Goal: Task Accomplishment & Management: Use online tool/utility

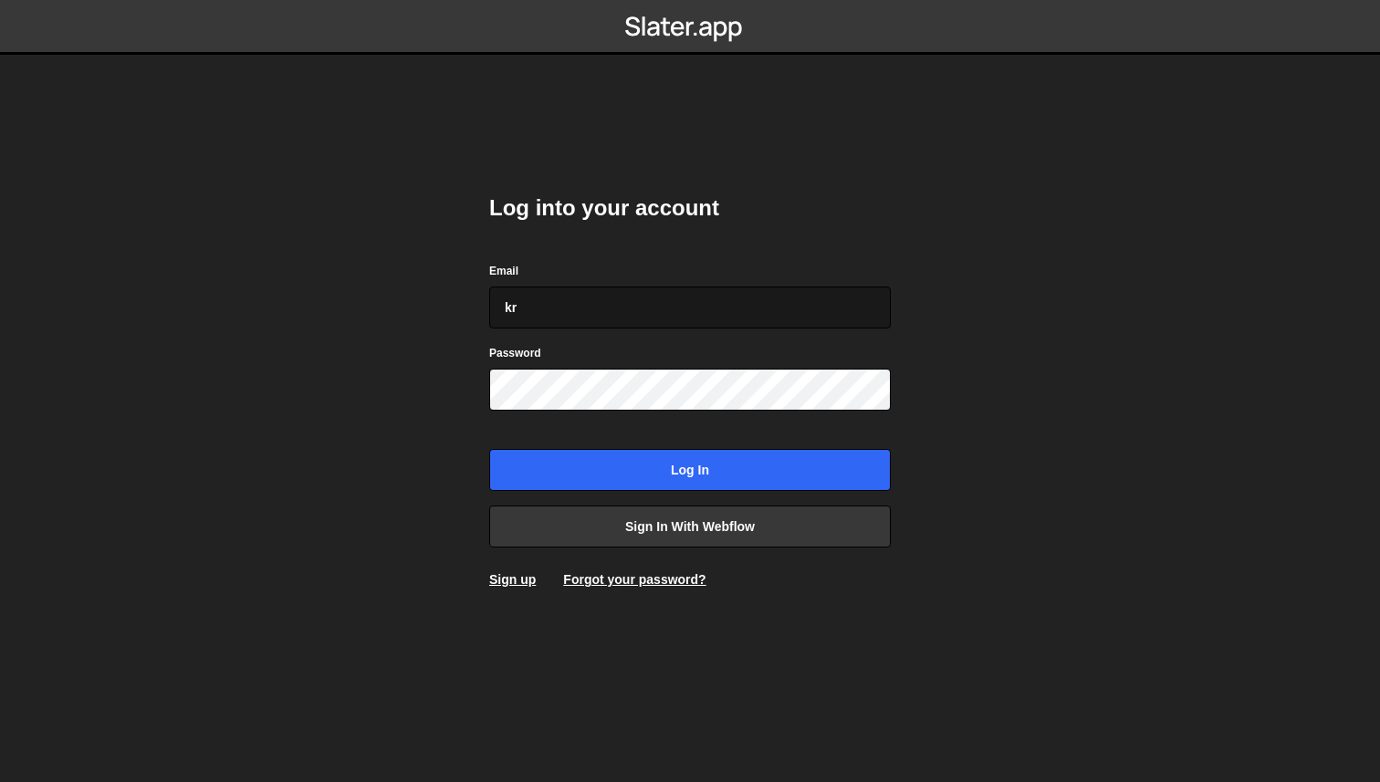
type input "kr3ado@luanstudio.com"
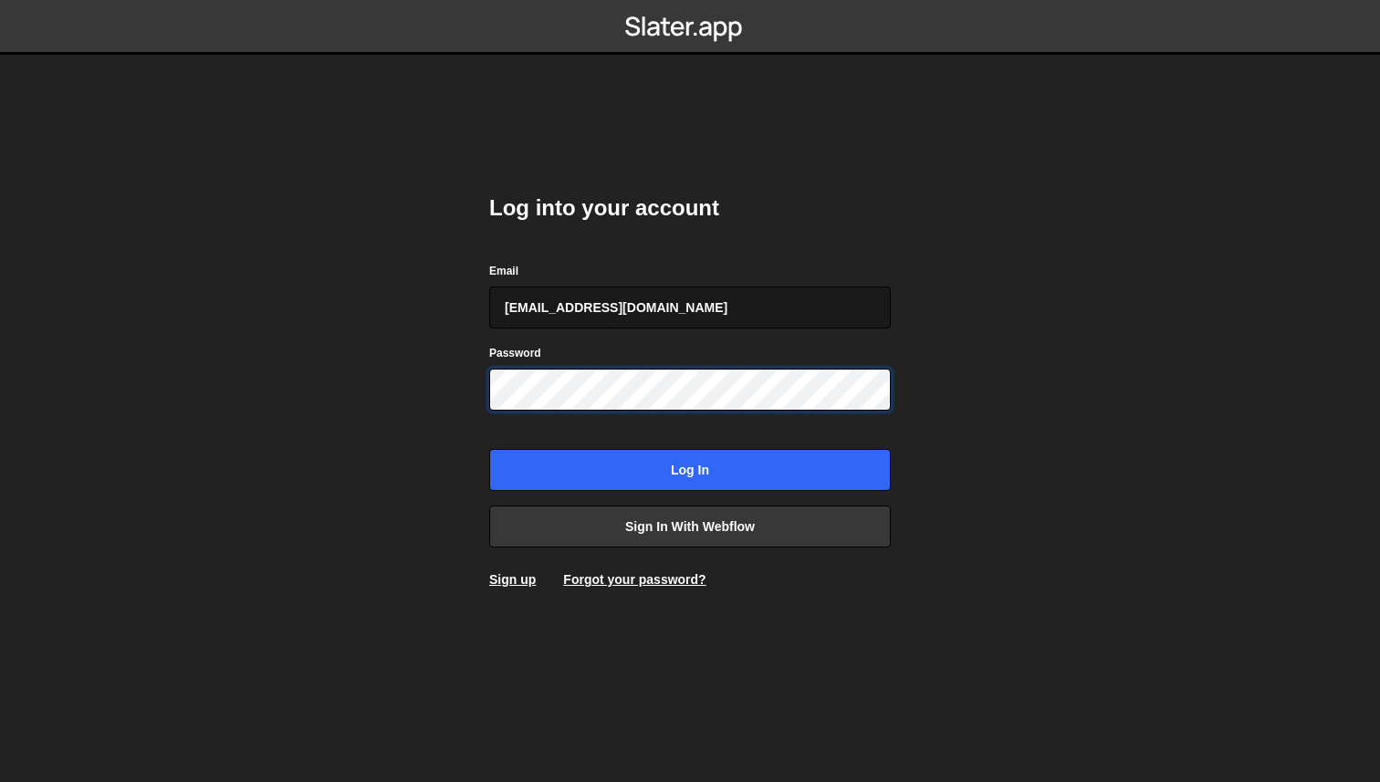
click at [489, 449] on input "Log in" at bounding box center [689, 470] width 401 height 42
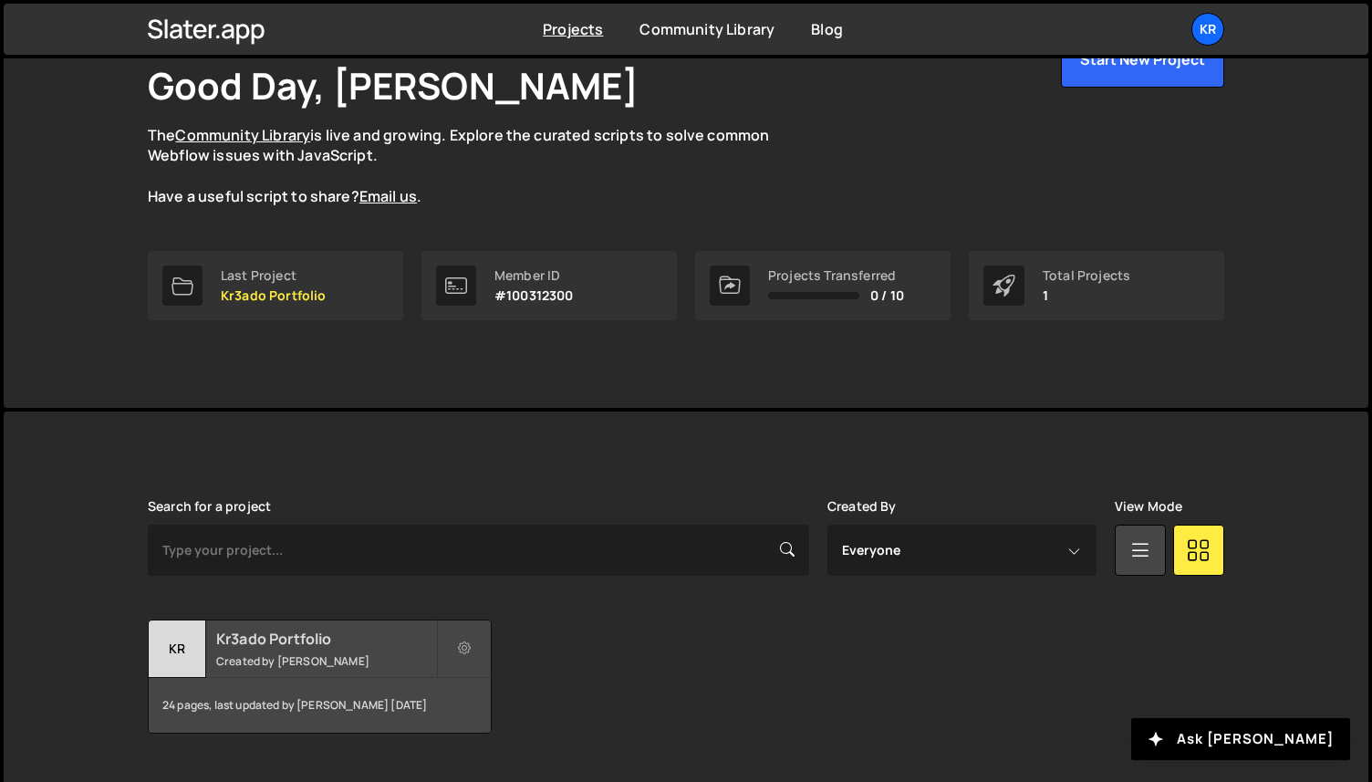
scroll to position [116, 0]
click at [360, 664] on small "Created by Alejandro Hinojosa" at bounding box center [326, 660] width 220 height 16
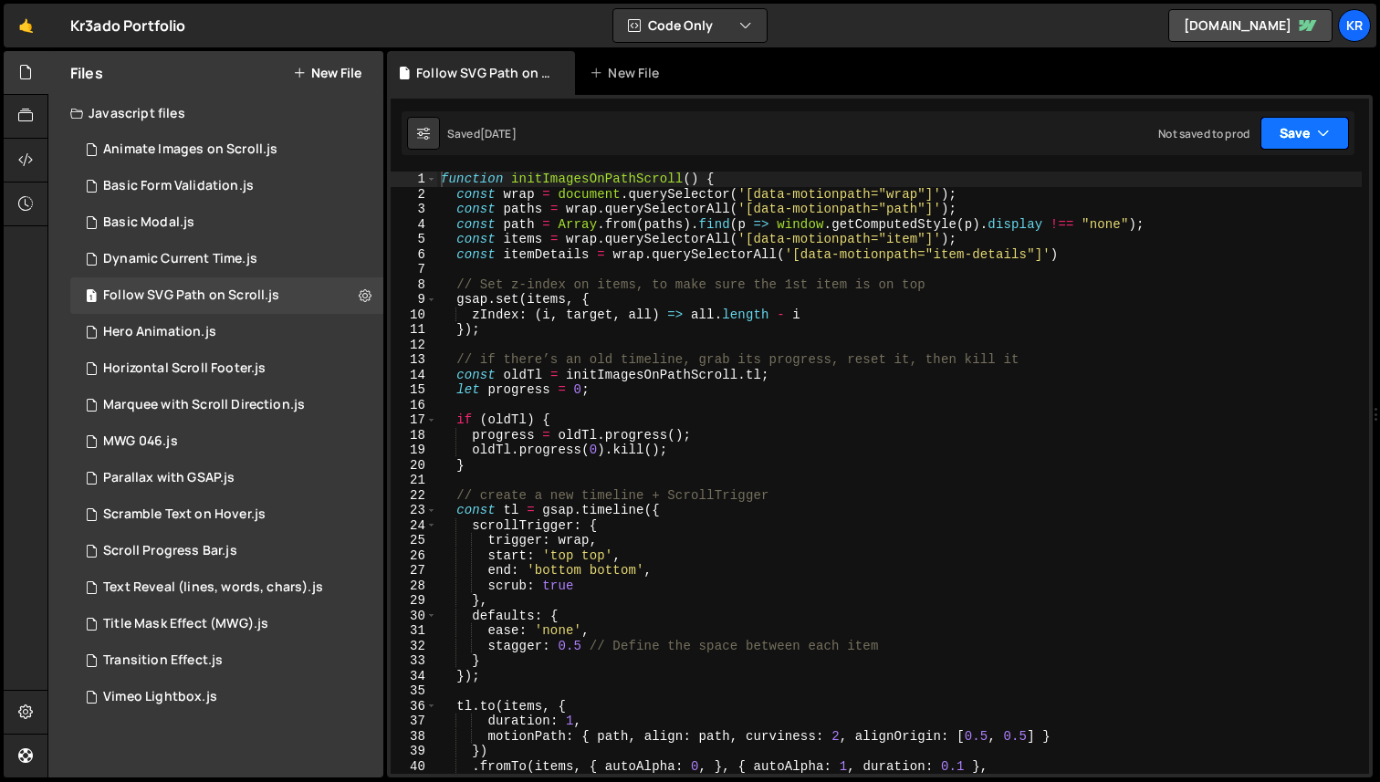
click at [1326, 131] on icon "button" at bounding box center [1323, 133] width 13 height 18
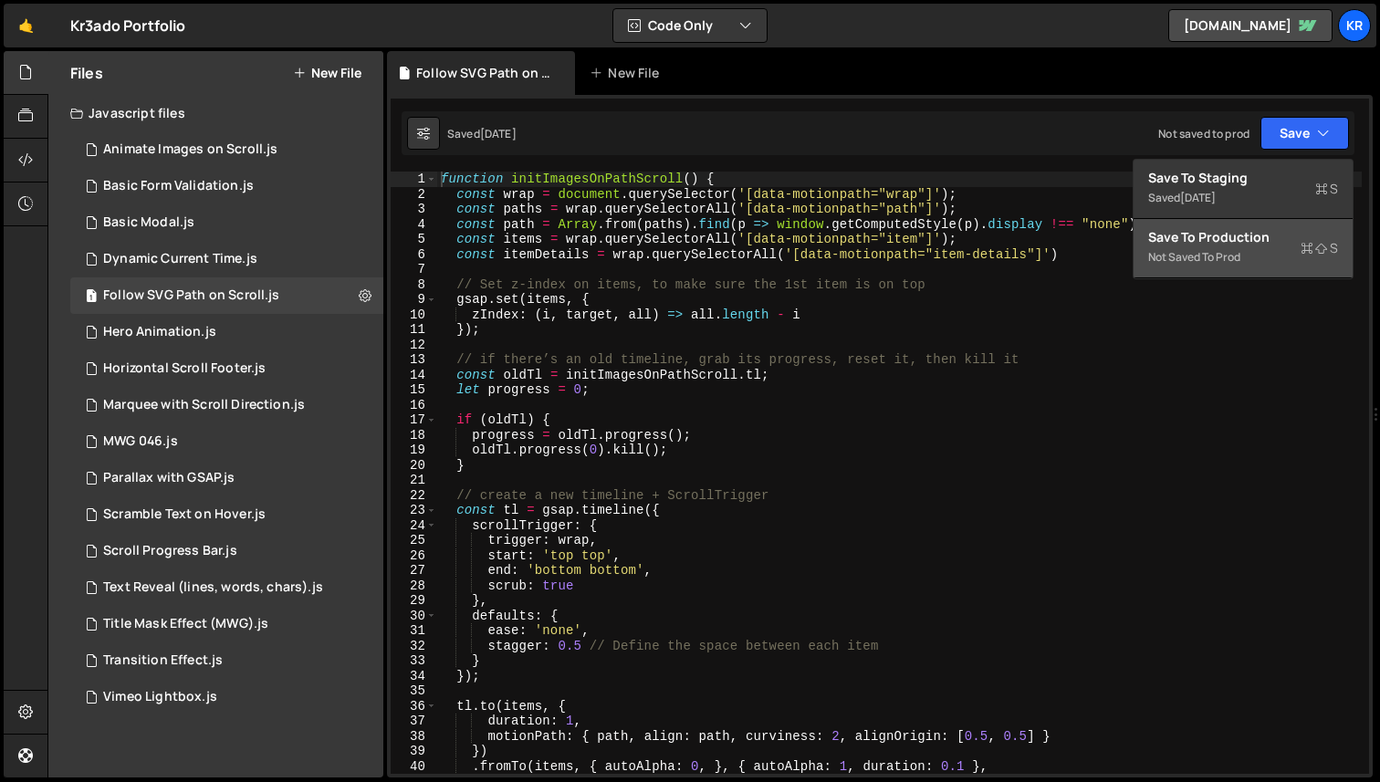
click at [1237, 243] on div "Save to Production S" at bounding box center [1243, 237] width 190 height 18
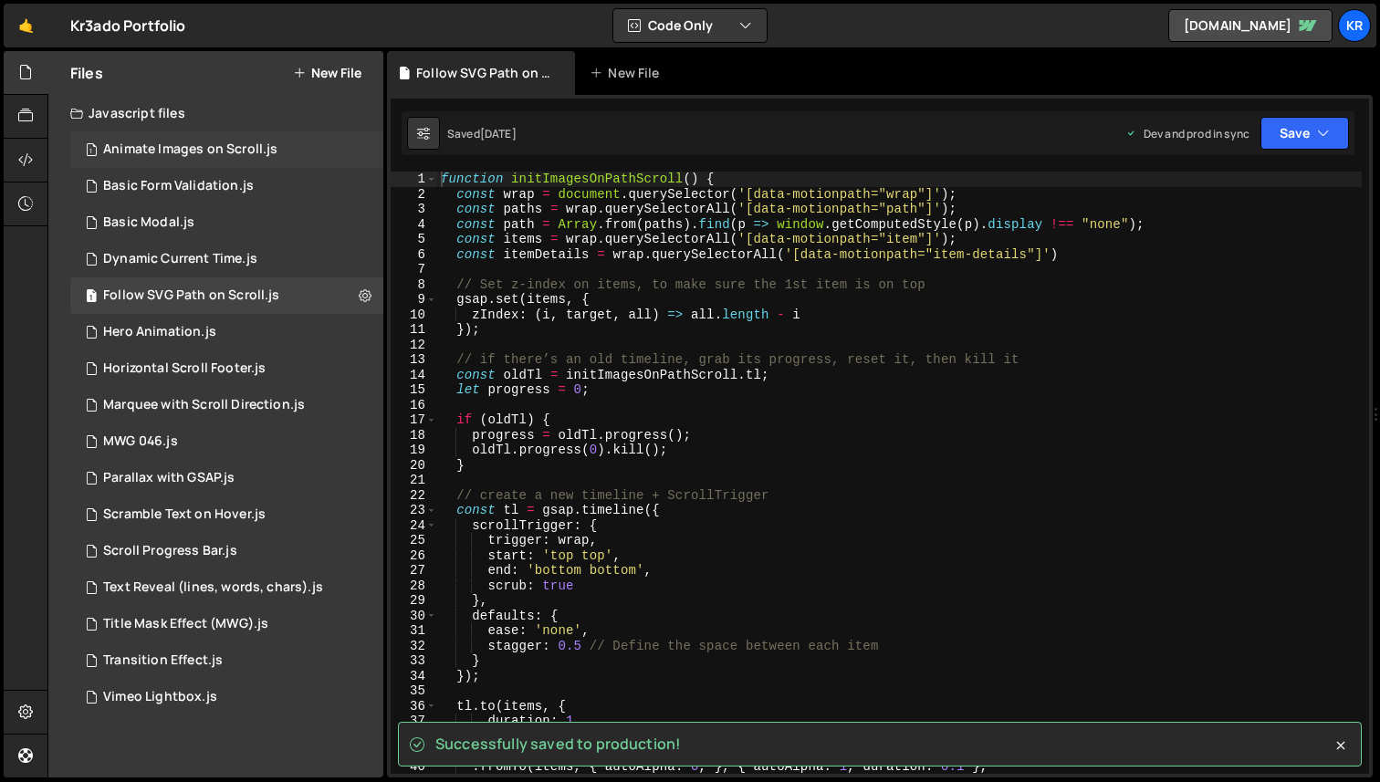
click at [203, 154] on div "Animate Images on Scroll.js" at bounding box center [190, 149] width 174 height 16
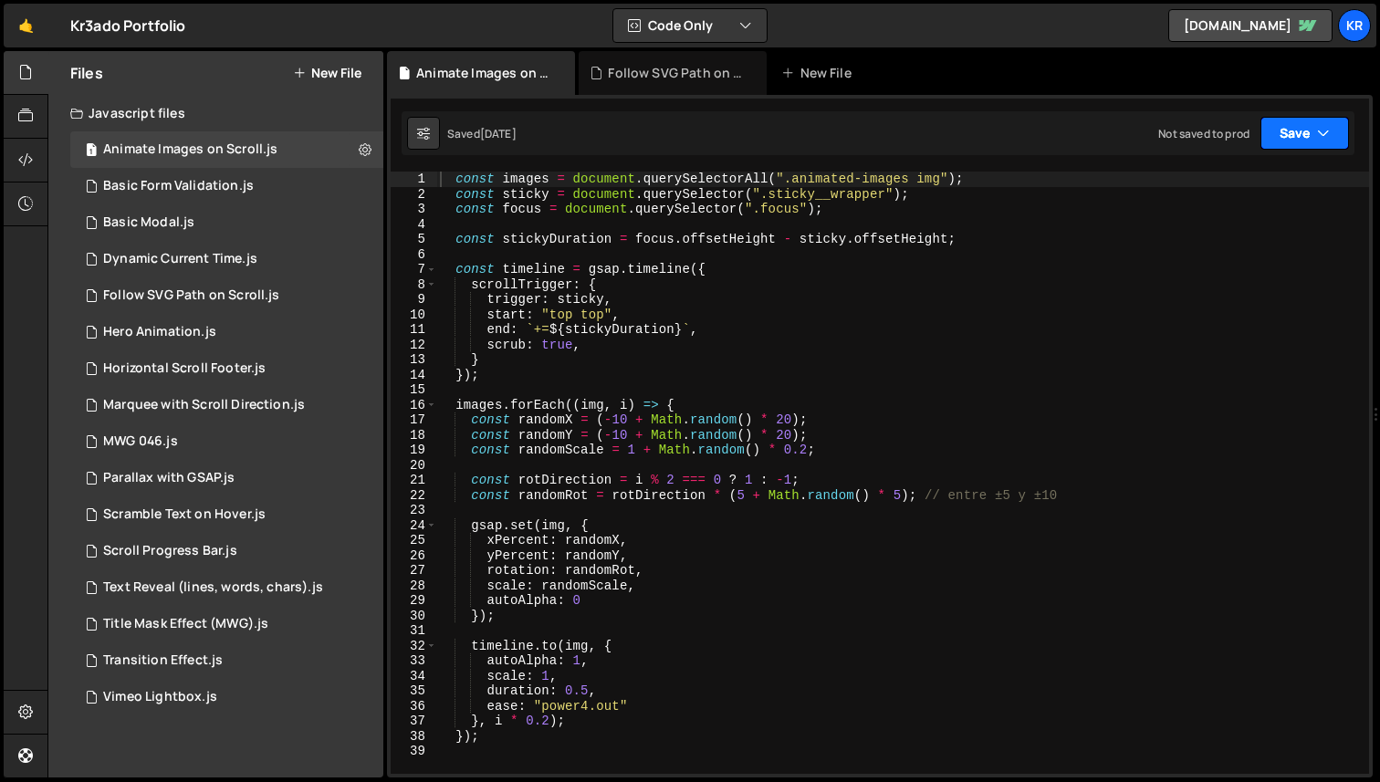
click at [1313, 137] on button "Save" at bounding box center [1304, 133] width 89 height 33
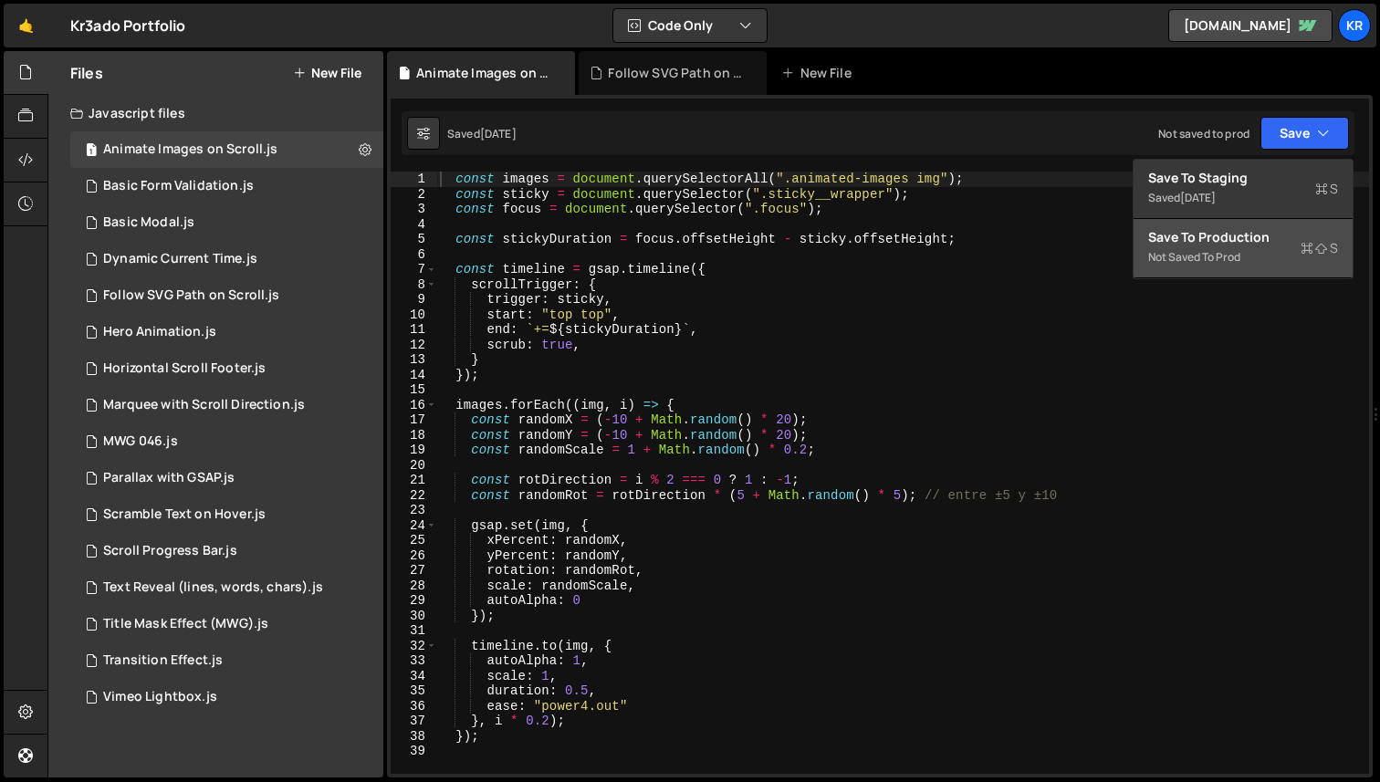
click at [1233, 245] on div "Save to Production S" at bounding box center [1243, 237] width 190 height 18
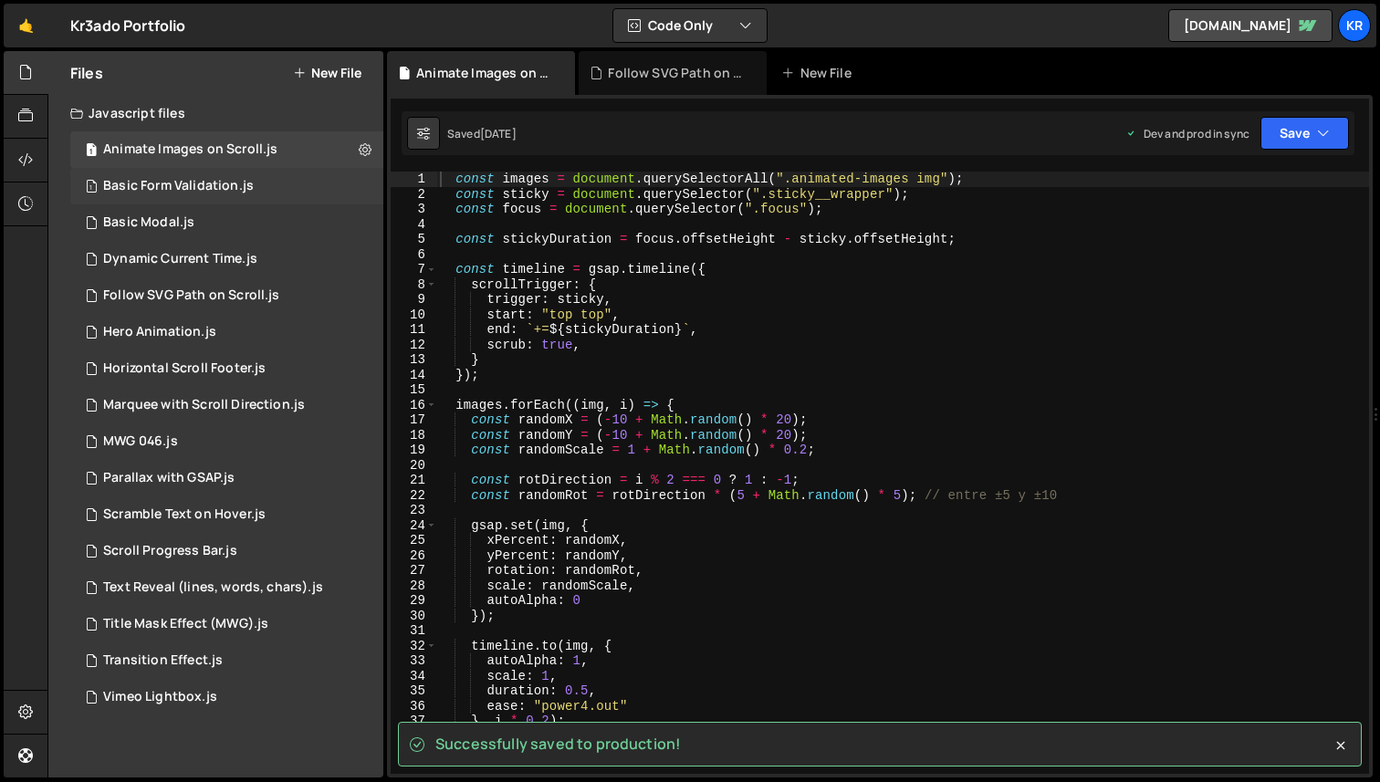
click at [187, 193] on div "Basic Form Validation.js" at bounding box center [178, 186] width 151 height 16
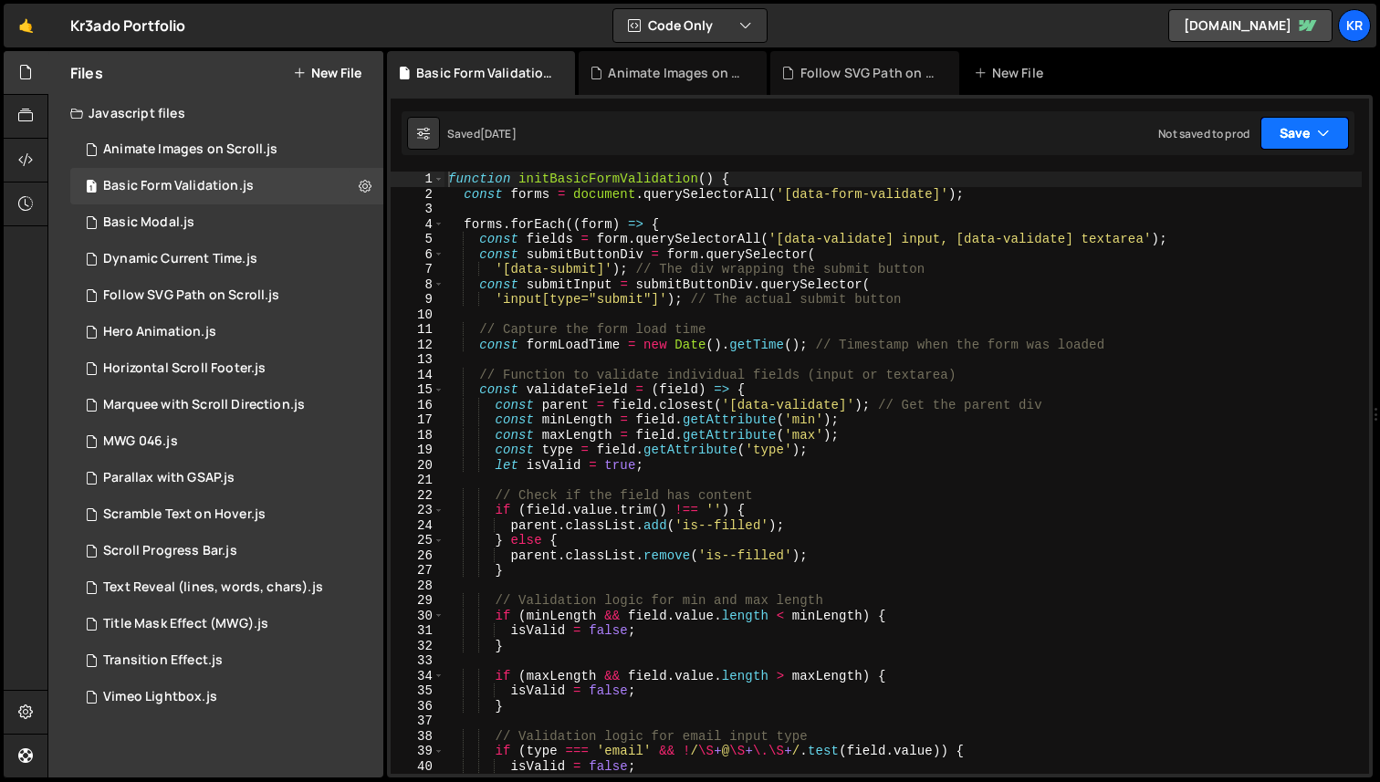
click at [1280, 141] on button "Save" at bounding box center [1304, 133] width 89 height 33
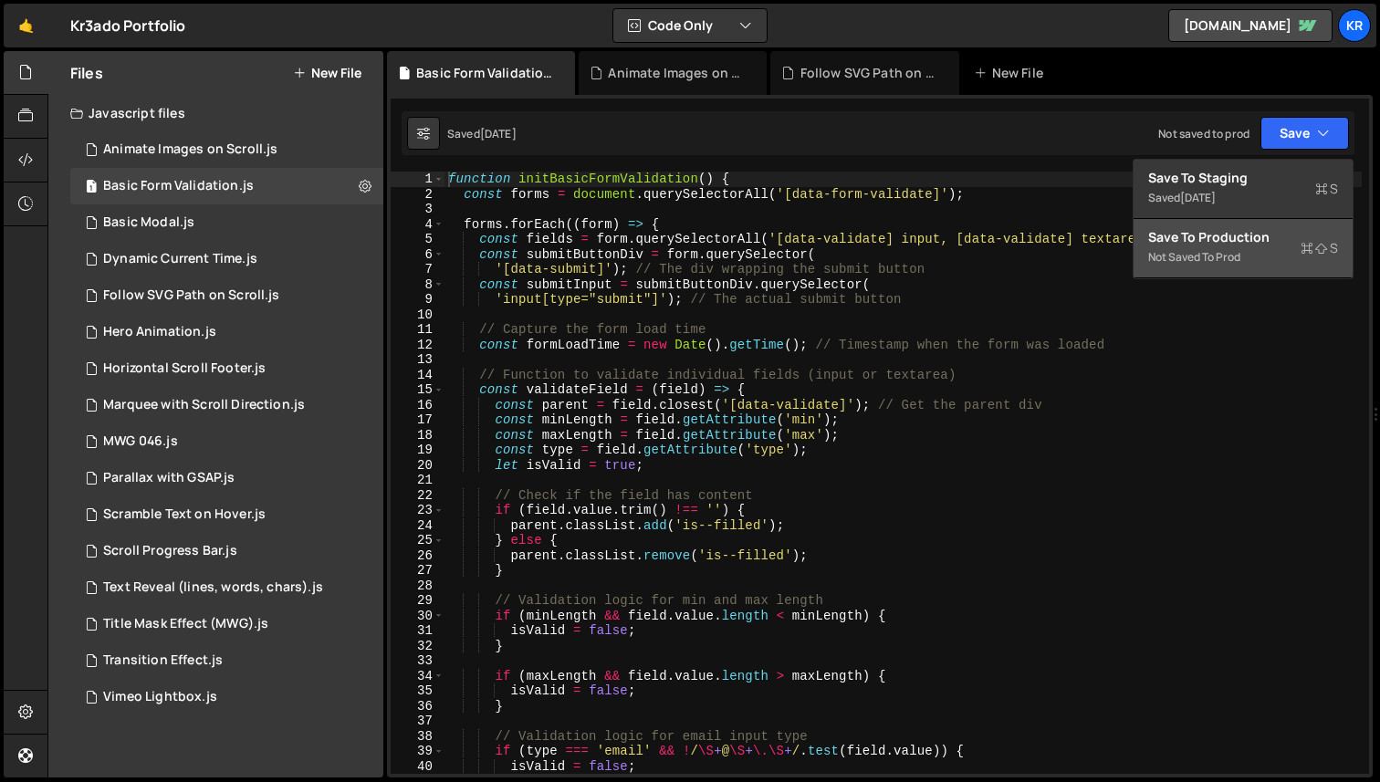
click at [1193, 246] on div "Not saved to prod" at bounding box center [1243, 257] width 190 height 22
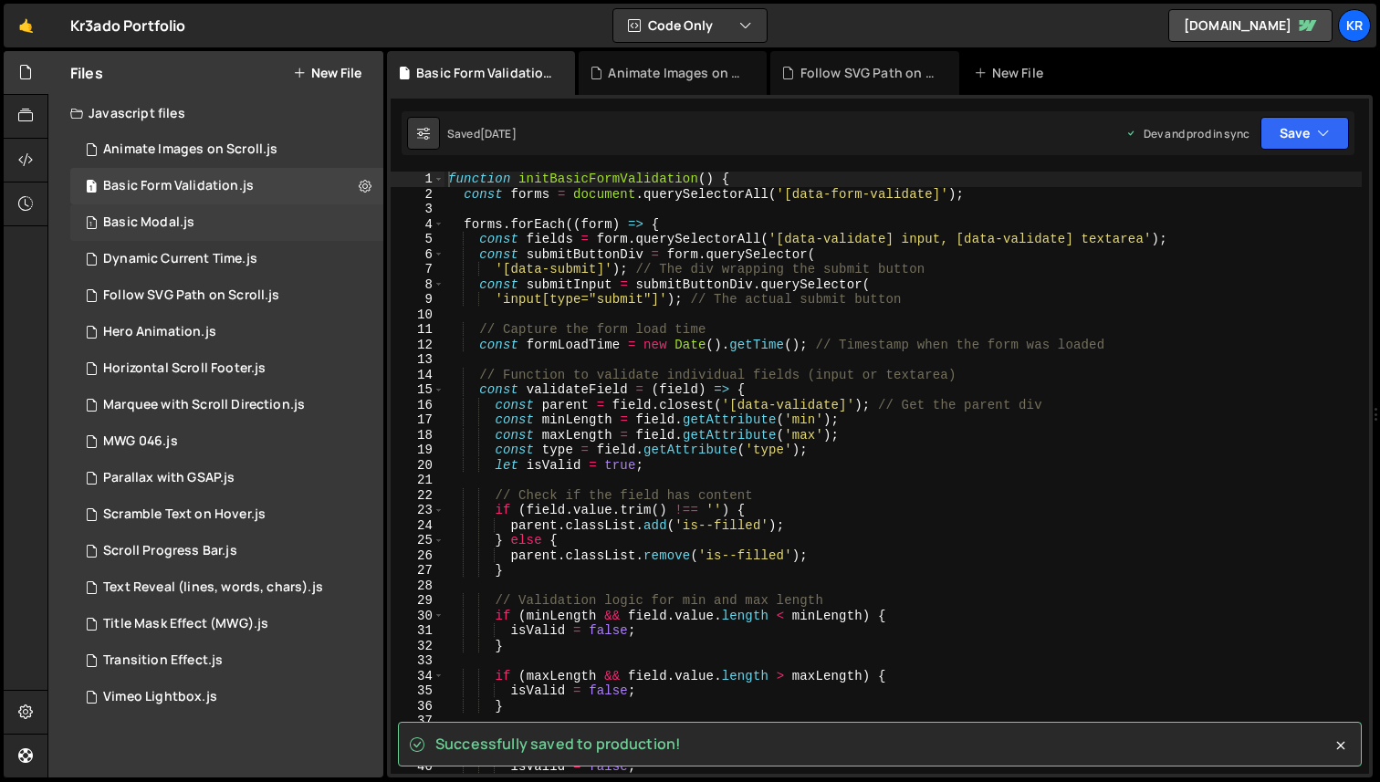
click at [210, 221] on div "1 Basic Modal.js 0" at bounding box center [226, 222] width 313 height 36
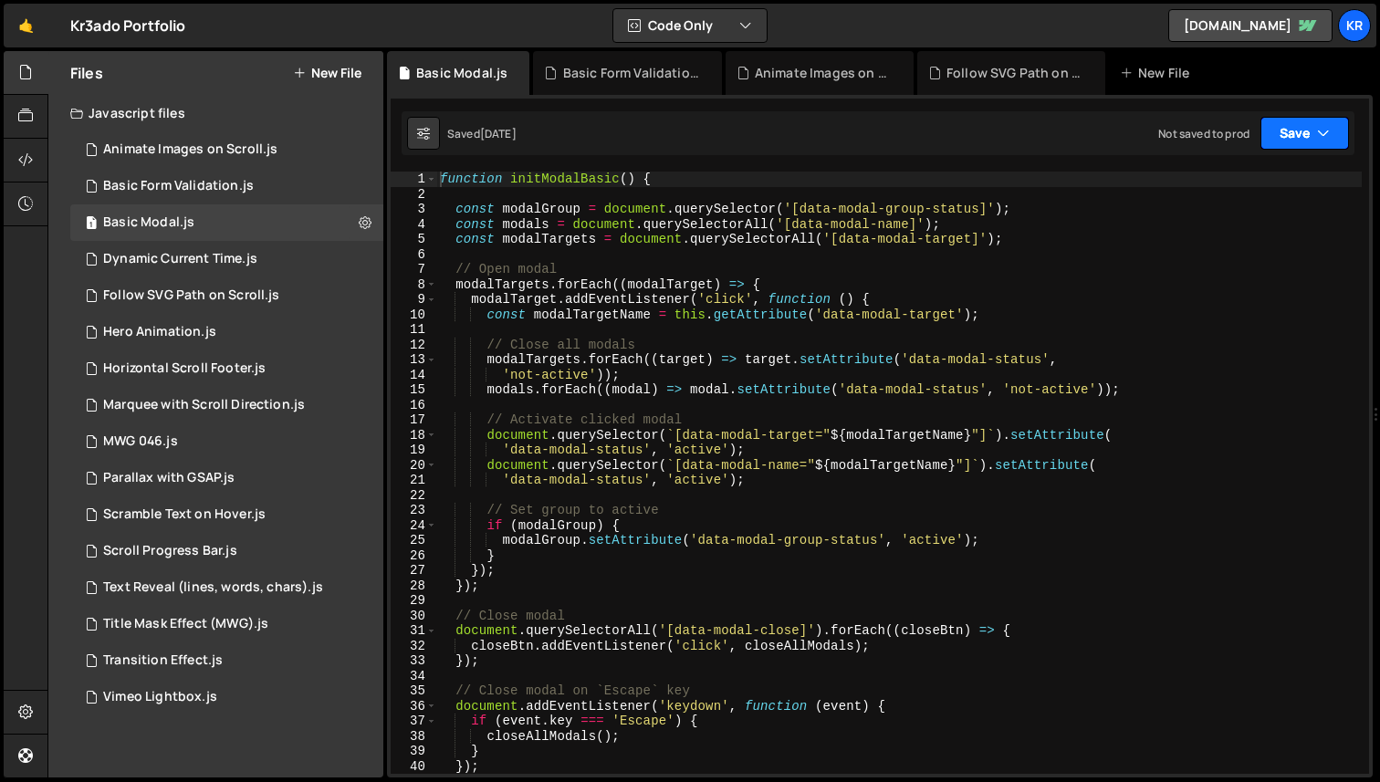
click at [1318, 144] on button "Save" at bounding box center [1304, 133] width 89 height 33
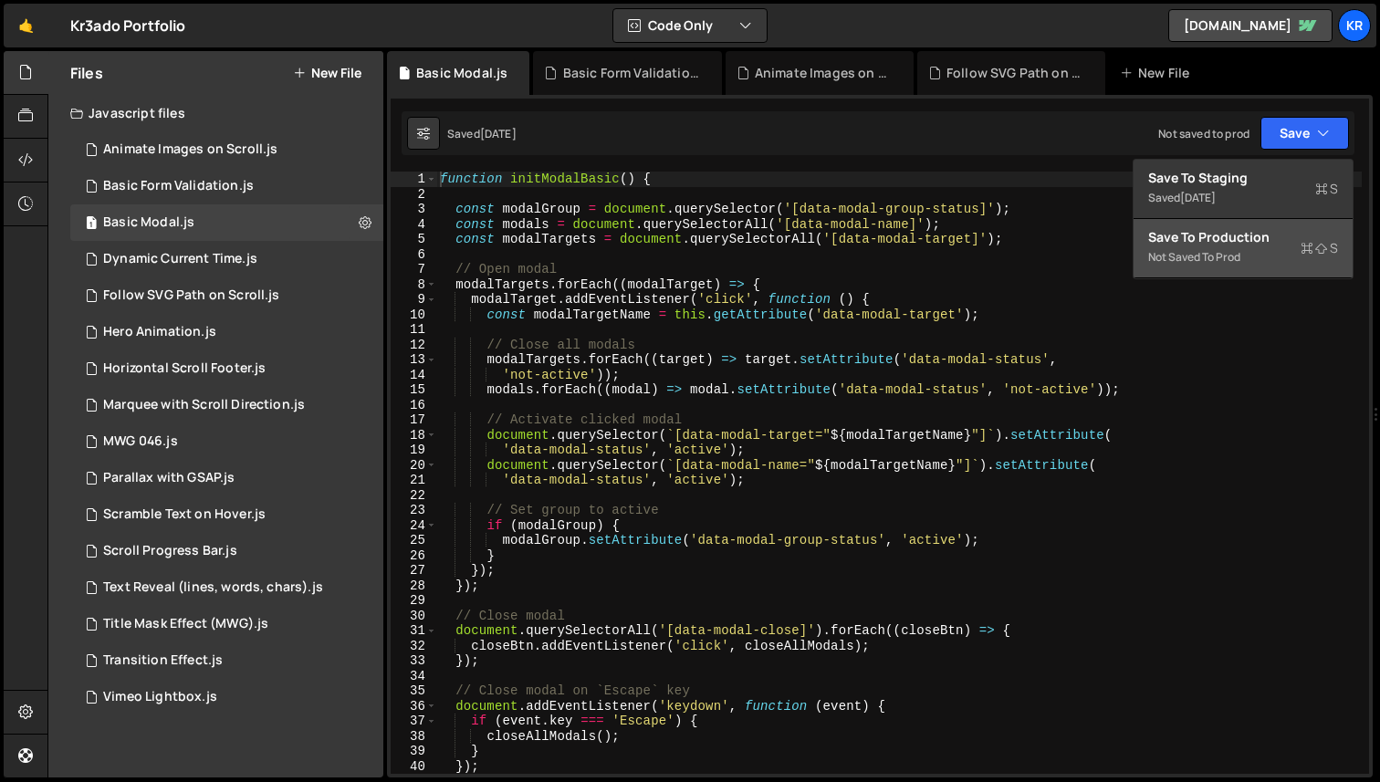
click at [1235, 232] on div "Save to Production S" at bounding box center [1243, 237] width 190 height 18
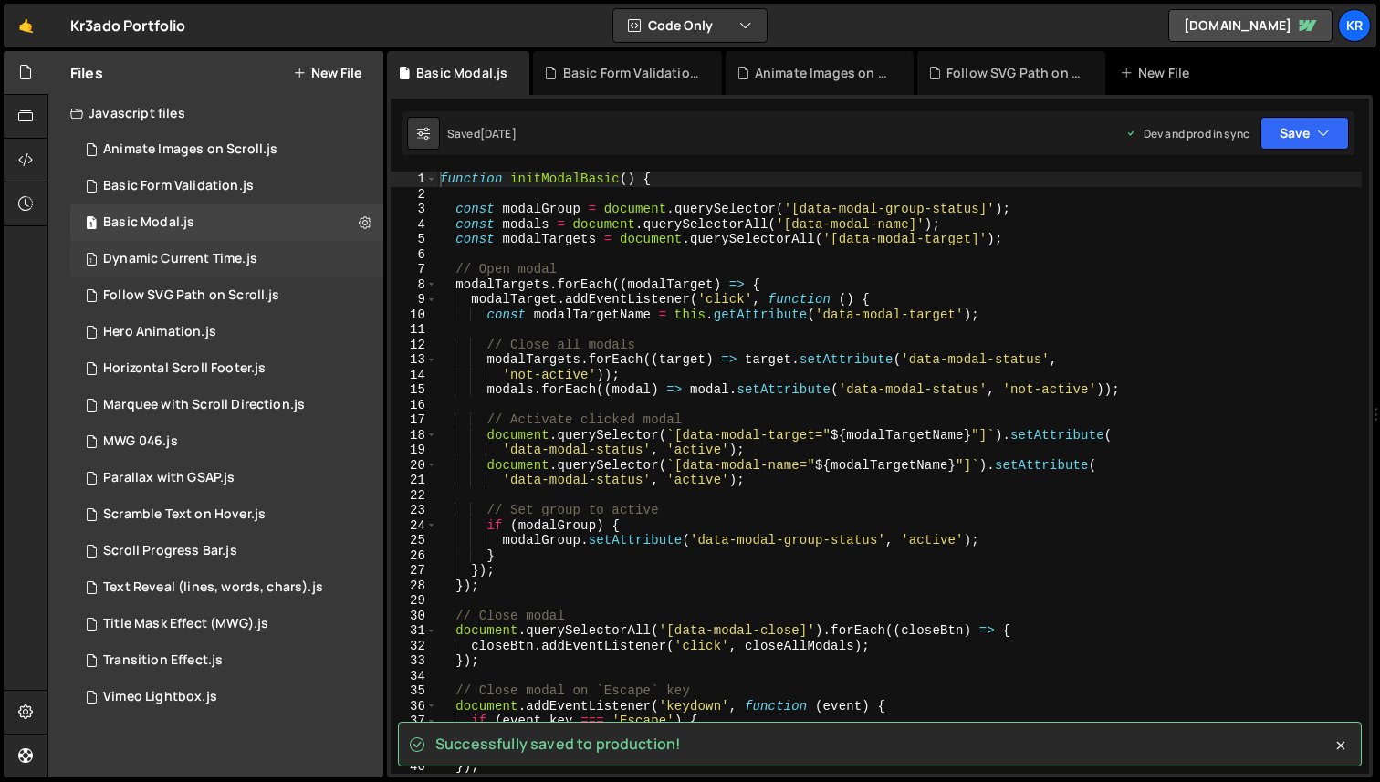
click at [206, 255] on div "Dynamic Current Time.js" at bounding box center [180, 259] width 154 height 16
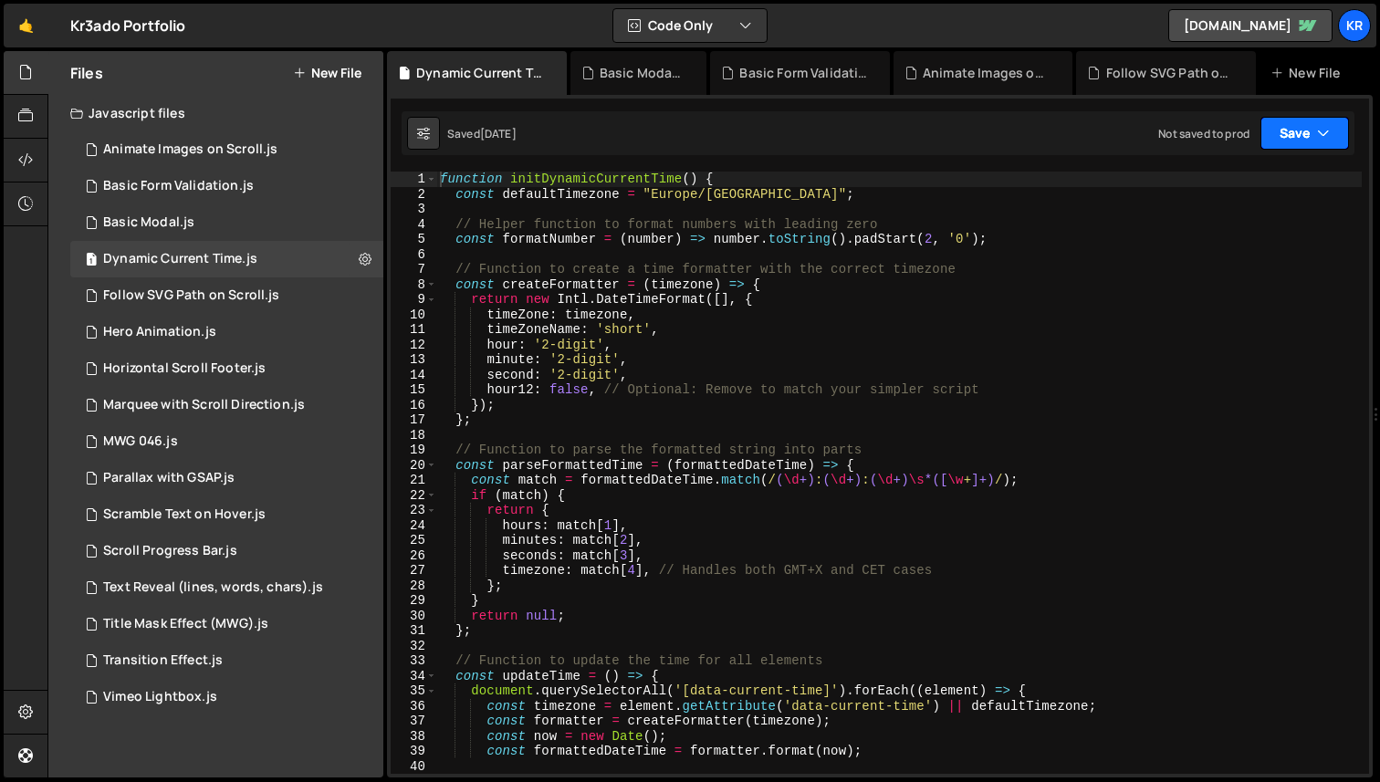
click at [1297, 141] on button "Save" at bounding box center [1304, 133] width 89 height 33
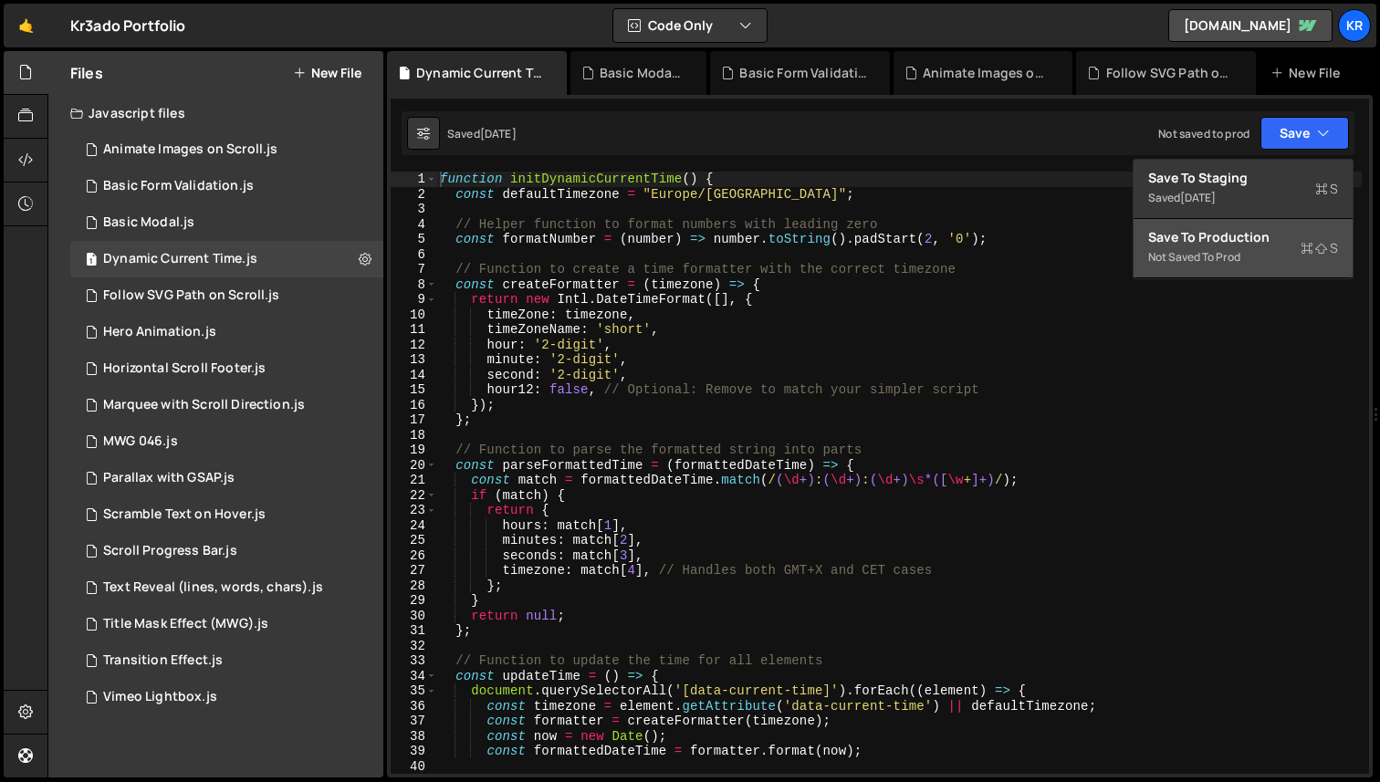
click at [1221, 248] on div "Not saved to prod" at bounding box center [1243, 257] width 190 height 22
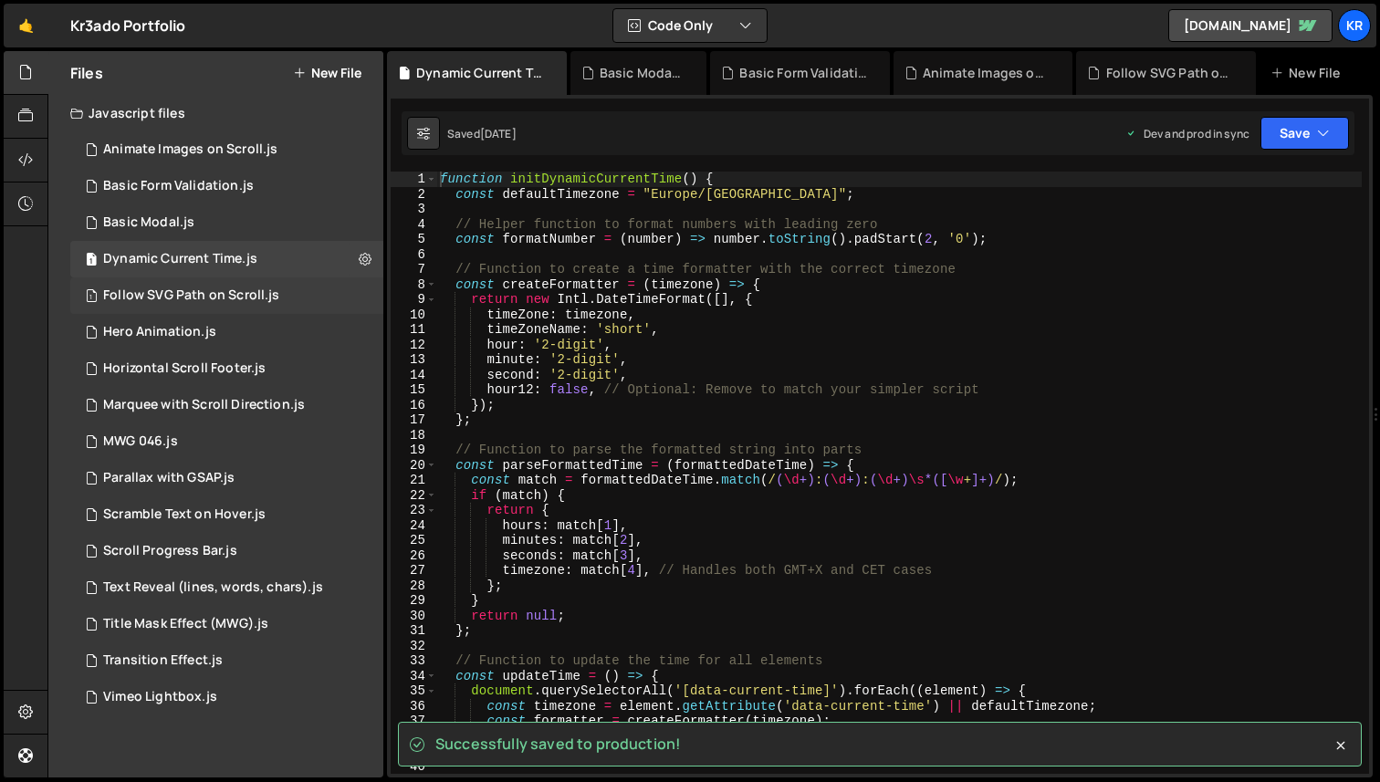
click at [175, 290] on div "Follow SVG Path on Scroll.js" at bounding box center [191, 295] width 176 height 16
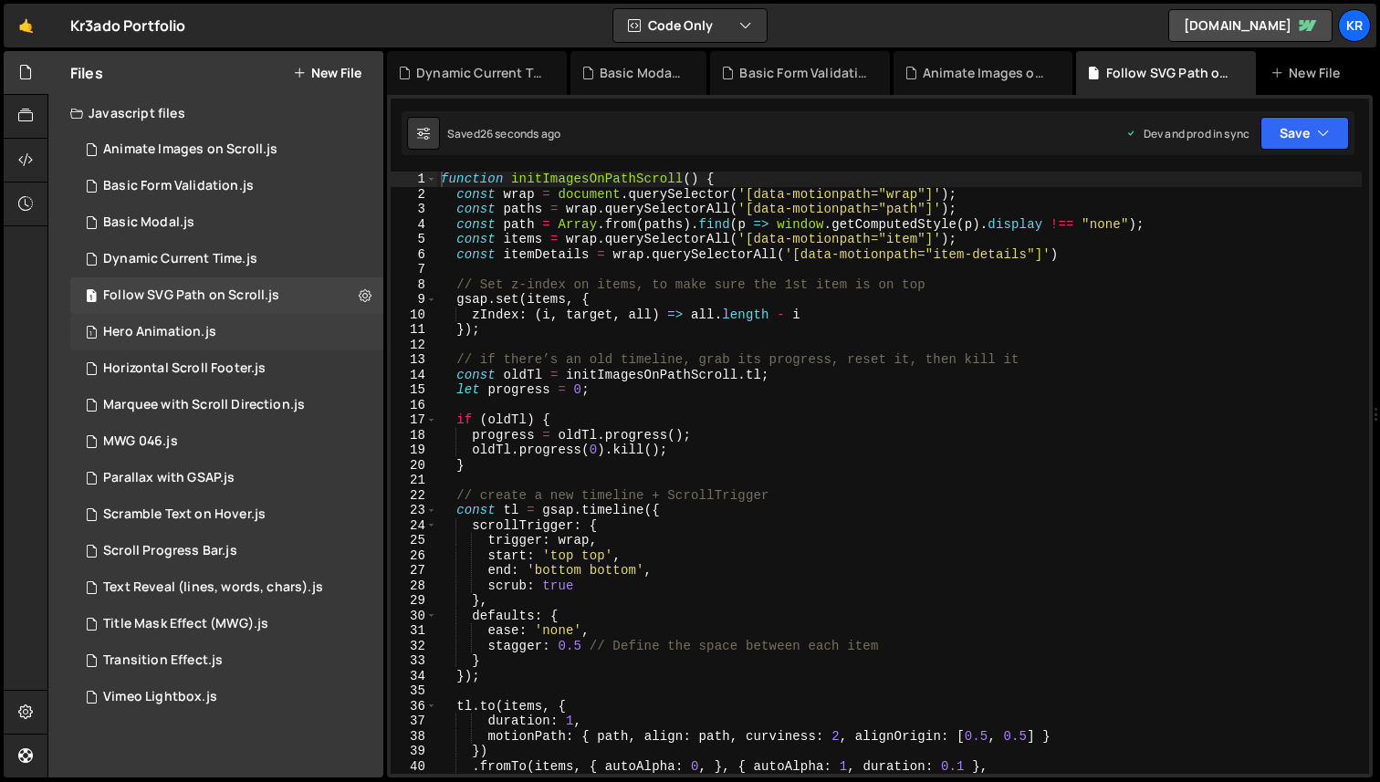
click at [162, 337] on div "Hero Animation.js" at bounding box center [159, 332] width 113 height 16
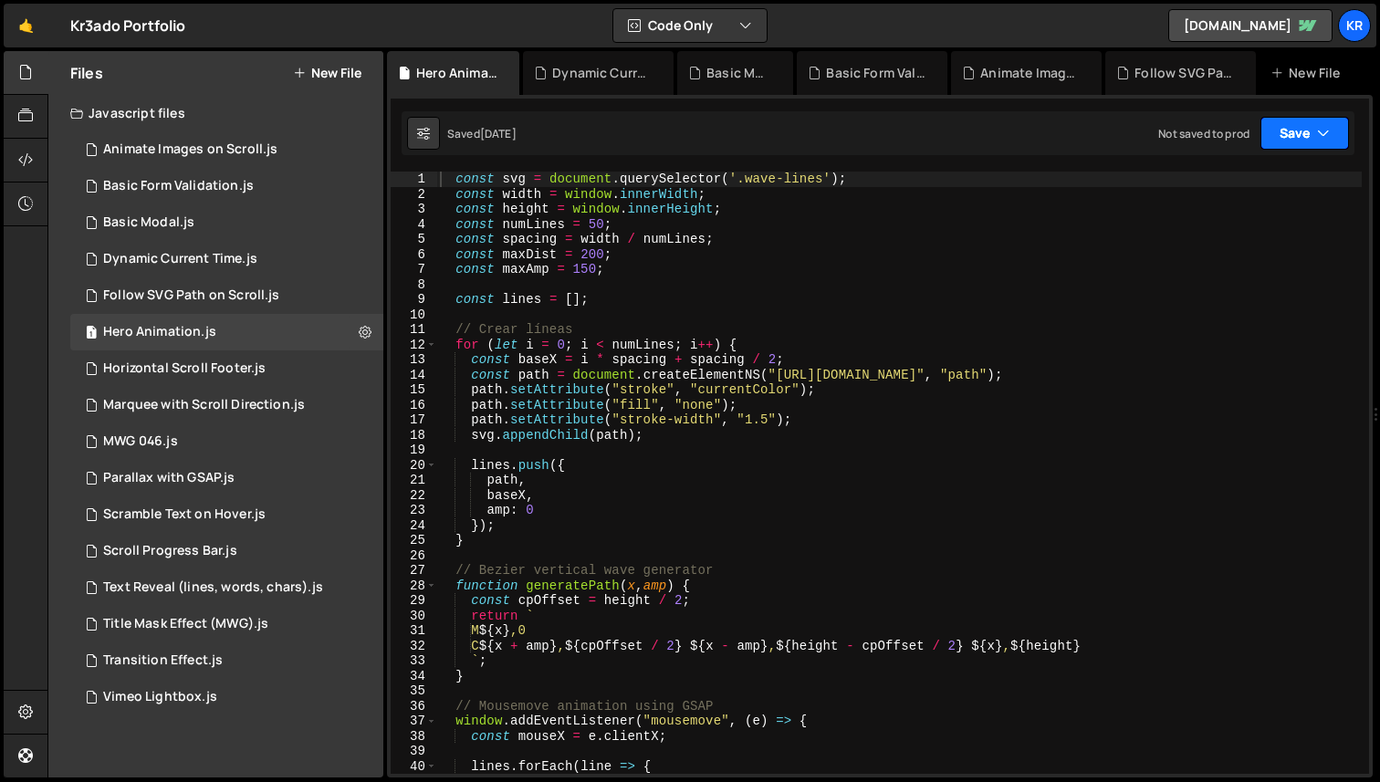
click at [1320, 140] on icon "button" at bounding box center [1323, 133] width 13 height 18
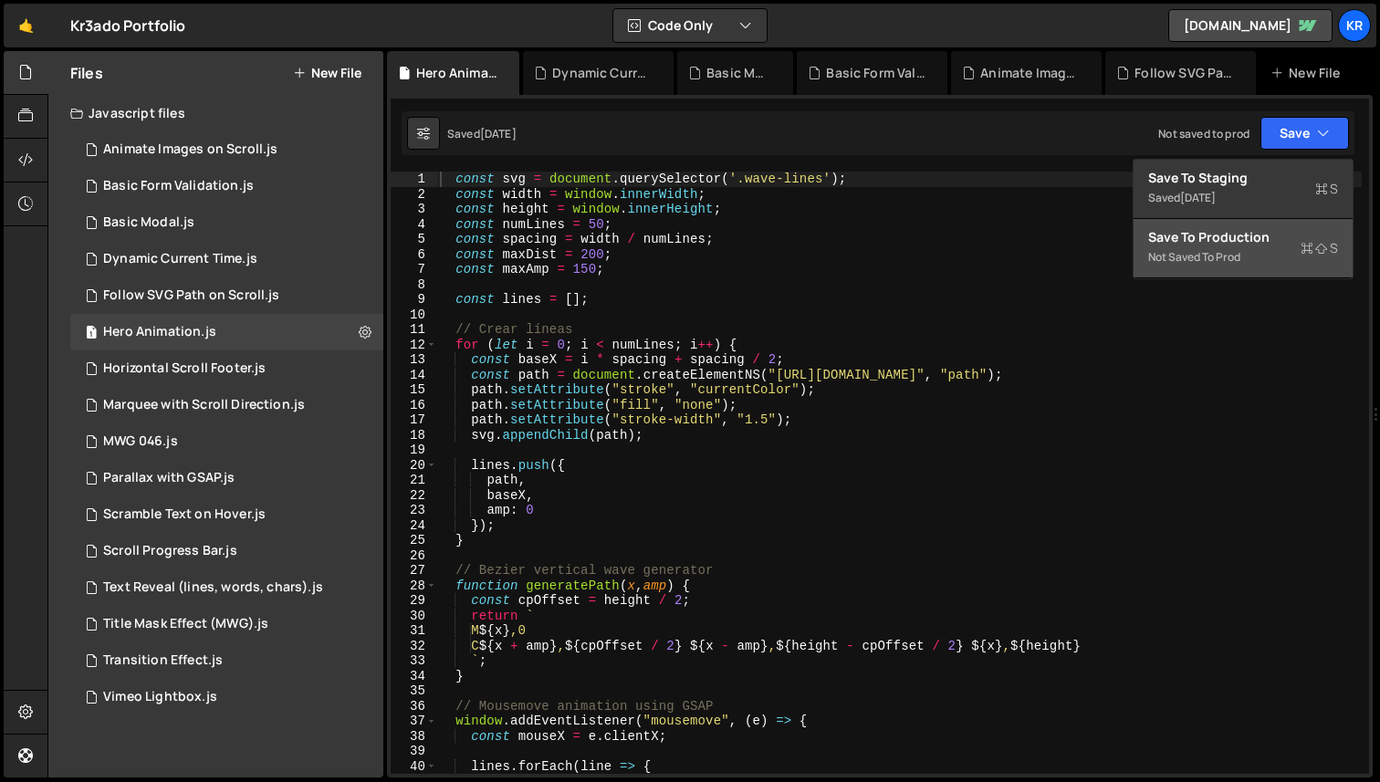
click at [1250, 243] on div "Save to Production S" at bounding box center [1243, 237] width 190 height 18
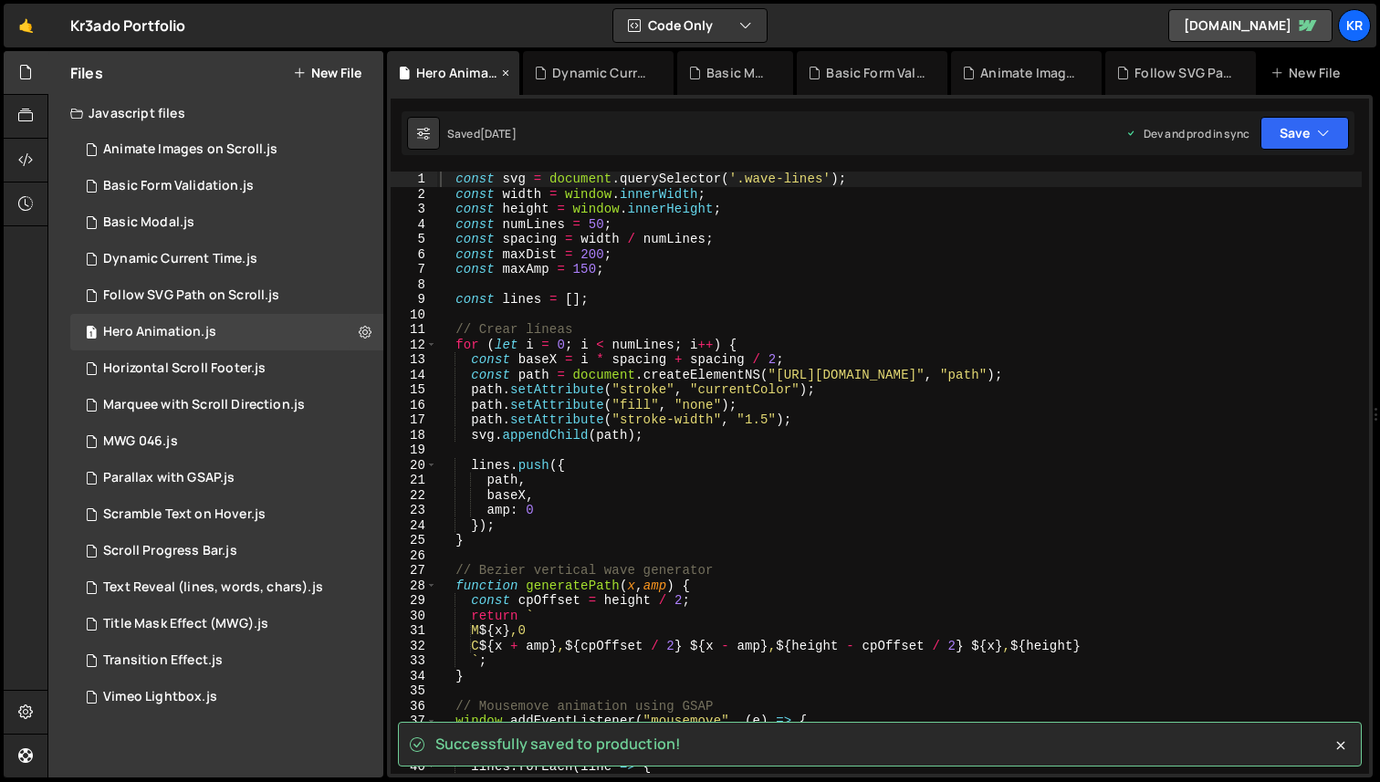
click at [506, 75] on icon at bounding box center [505, 73] width 13 height 18
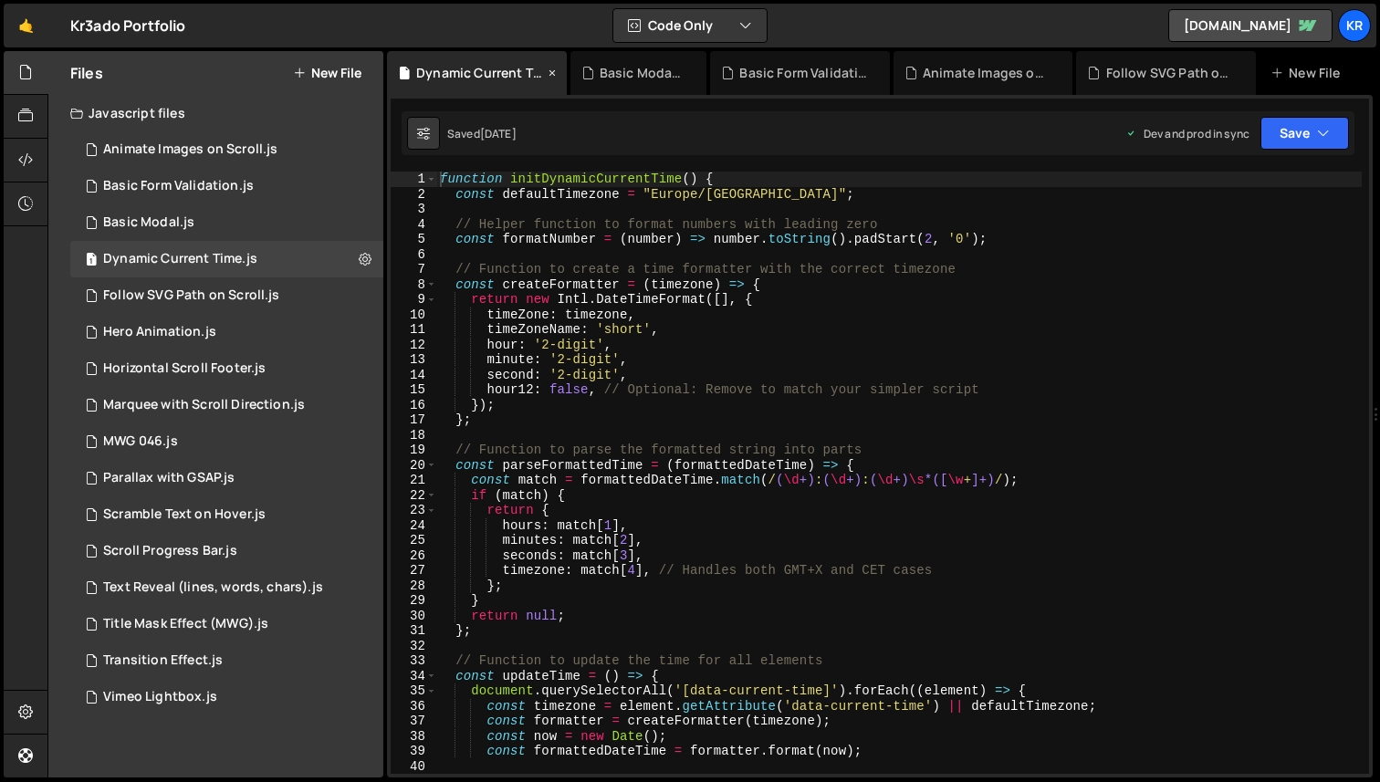
click at [555, 68] on icon at bounding box center [552, 73] width 13 height 18
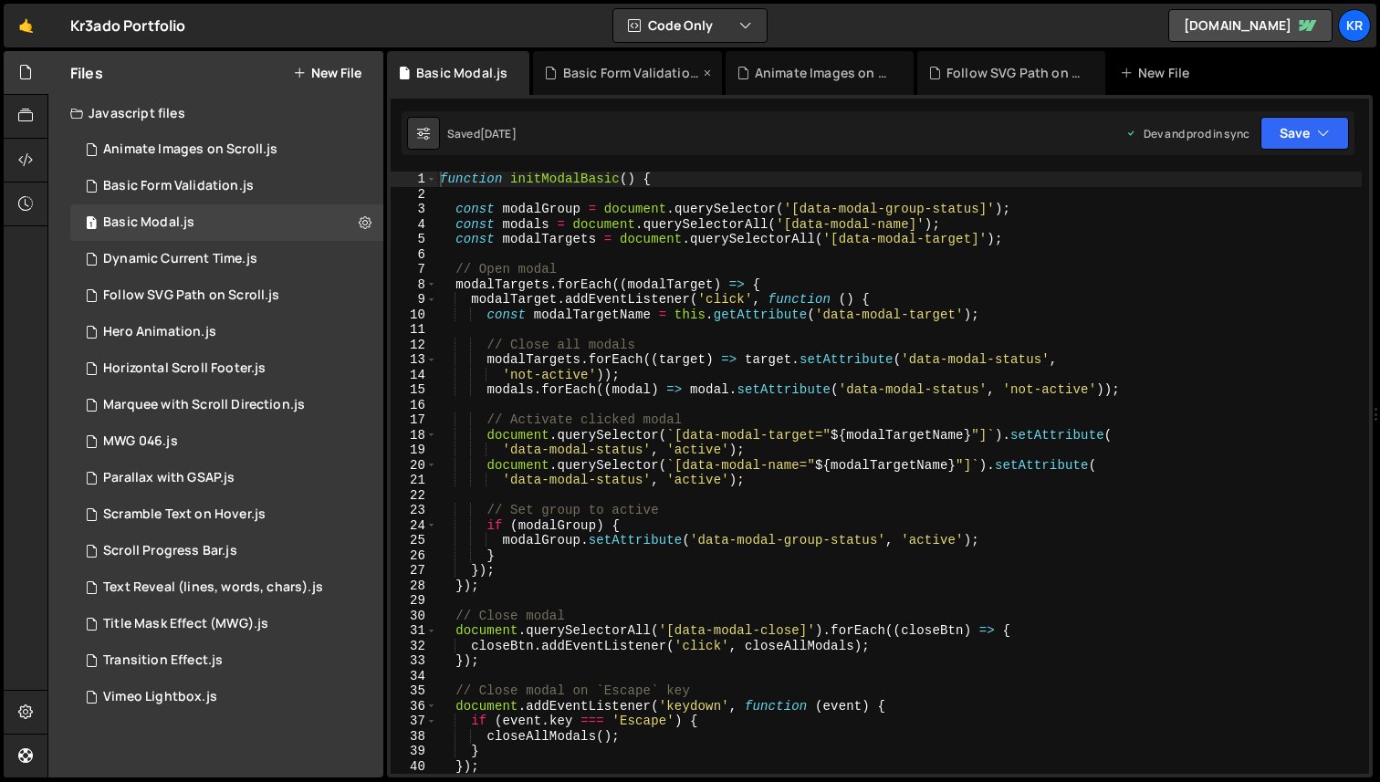
click at [707, 73] on icon at bounding box center [707, 73] width 13 height 18
click at [705, 73] on icon at bounding box center [707, 73] width 13 height 18
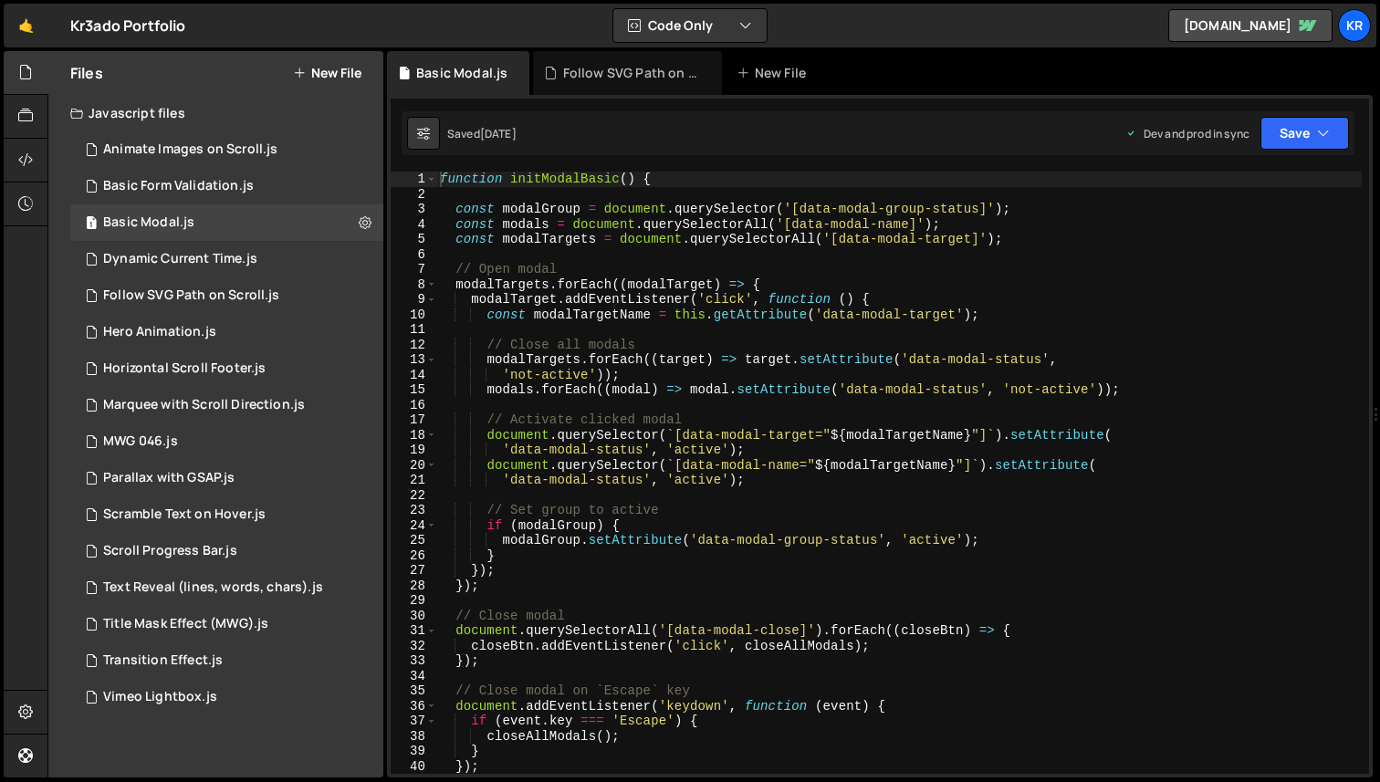
click at [0, 0] on icon at bounding box center [0, 0] width 0 height 0
click at [513, 72] on icon at bounding box center [515, 73] width 13 height 18
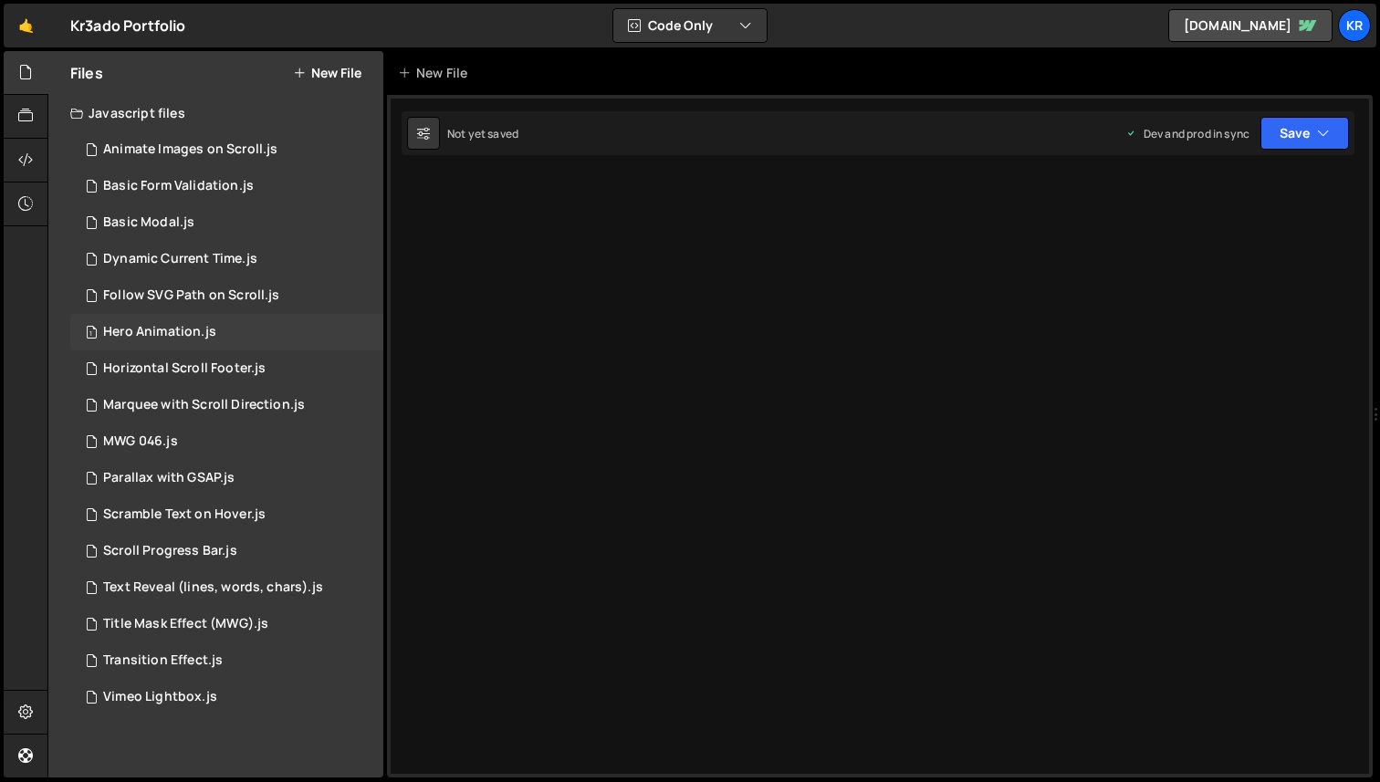
click at [139, 336] on div "Hero Animation.js" at bounding box center [159, 332] width 113 height 16
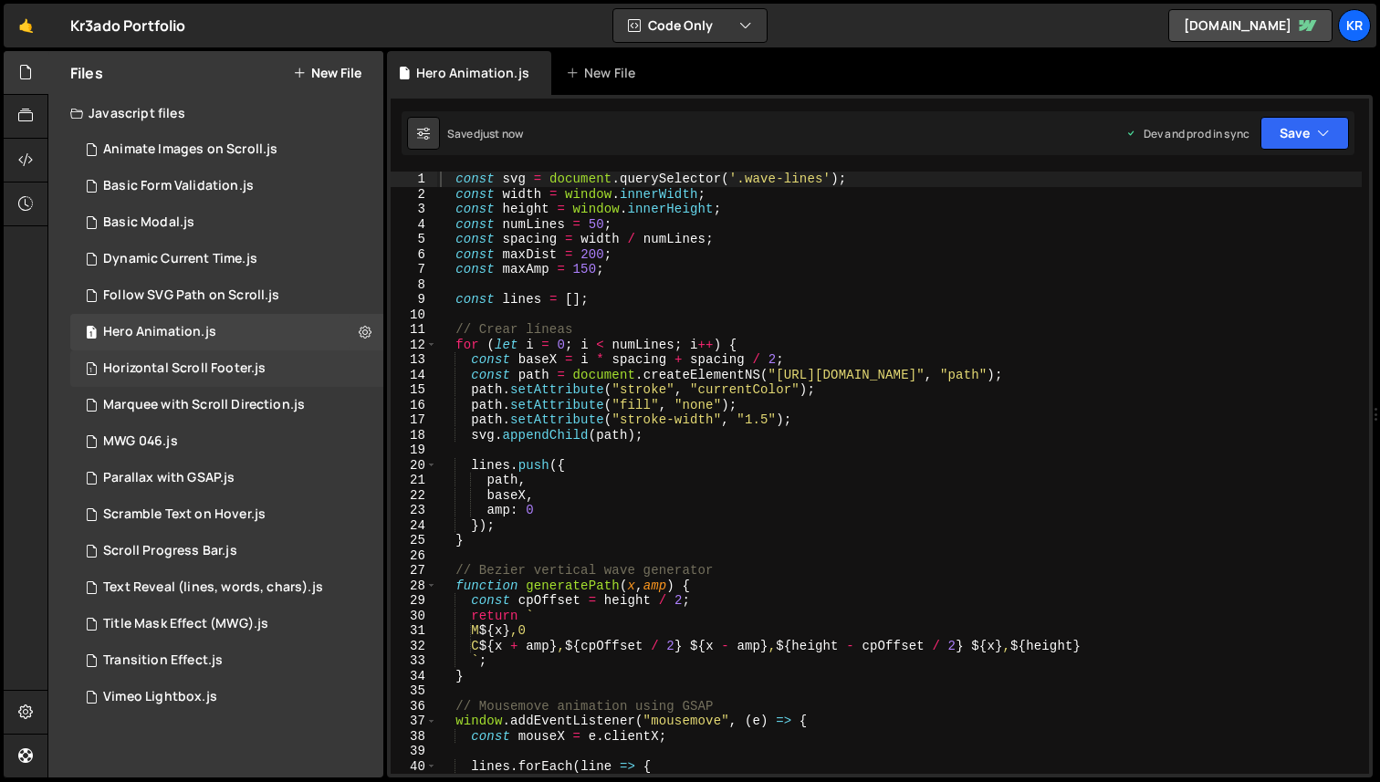
click at [129, 369] on div "Horizontal Scroll Footer.js" at bounding box center [184, 368] width 162 height 16
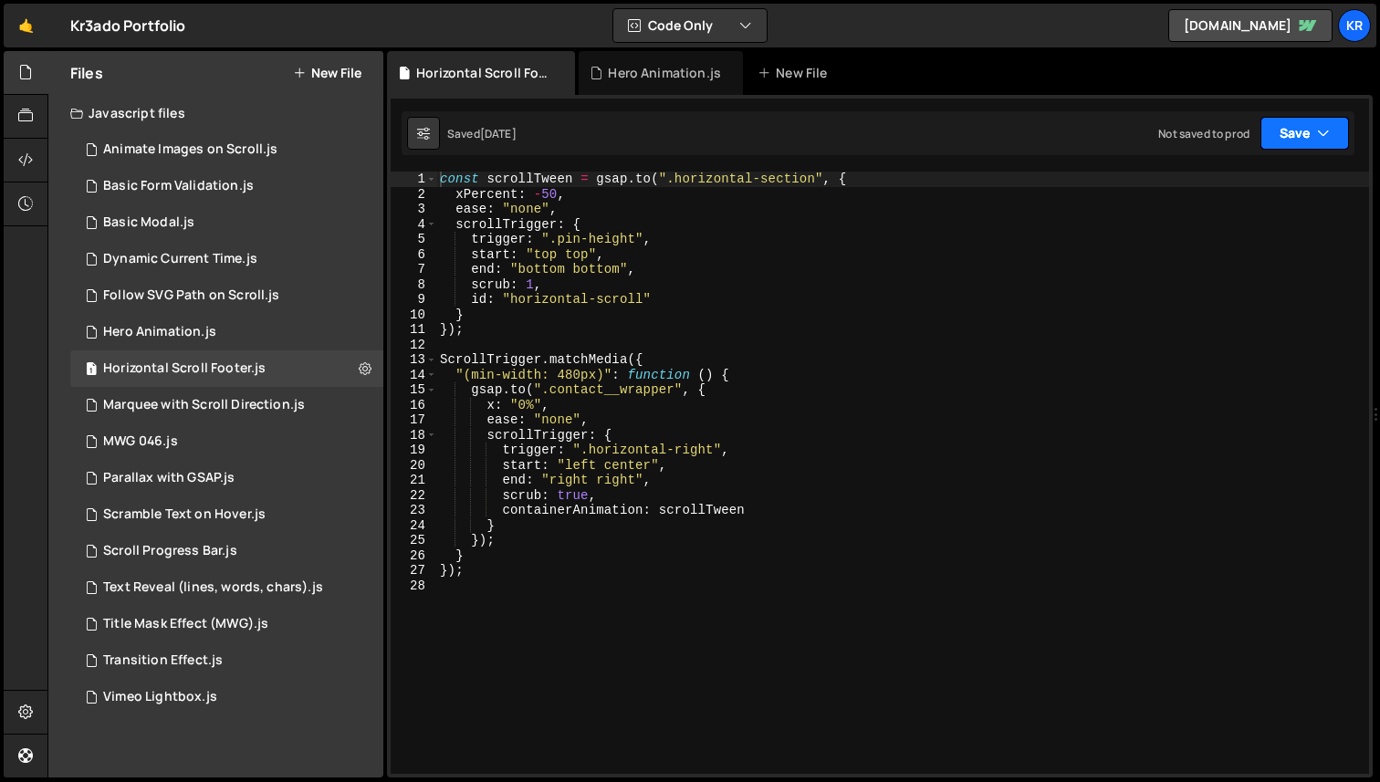
click at [1321, 131] on icon "button" at bounding box center [1323, 133] width 13 height 18
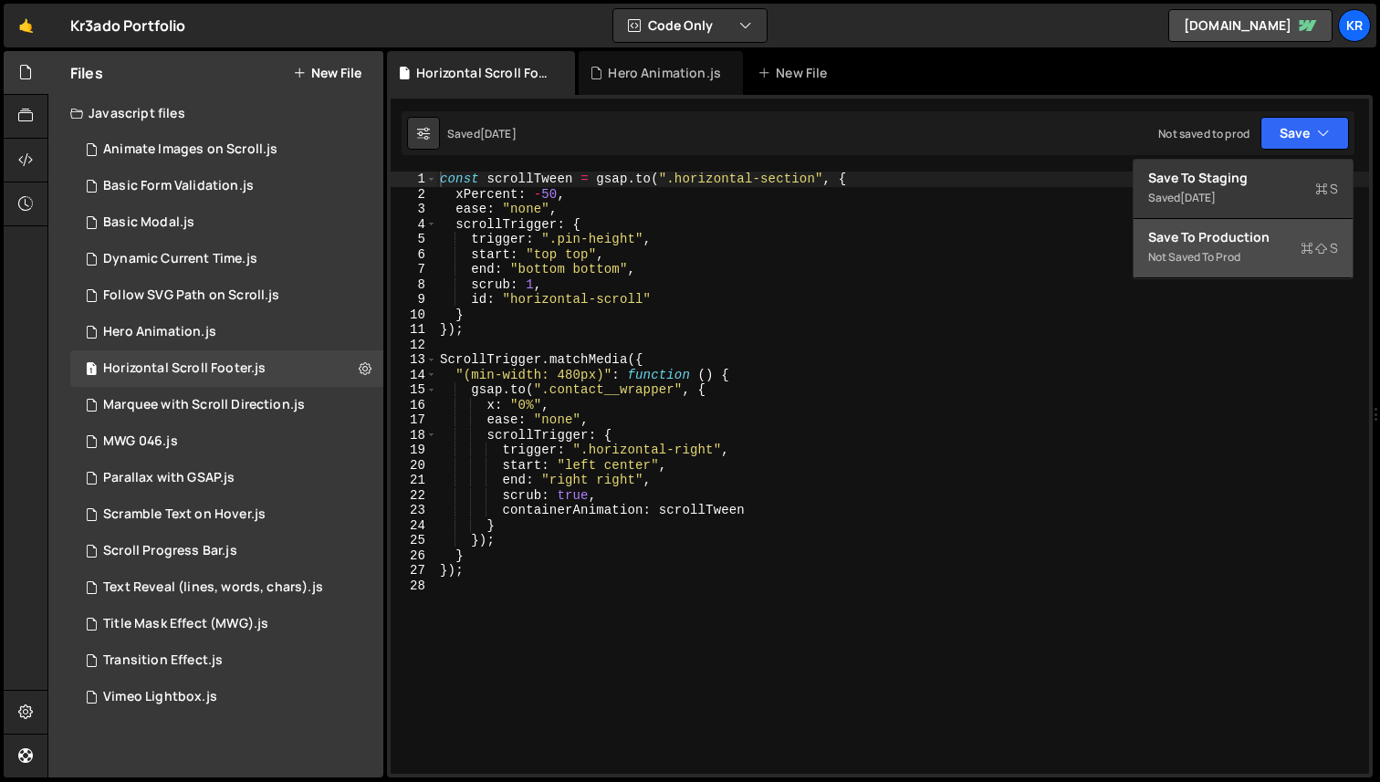
click at [1226, 254] on div "Not saved to prod" at bounding box center [1243, 257] width 190 height 22
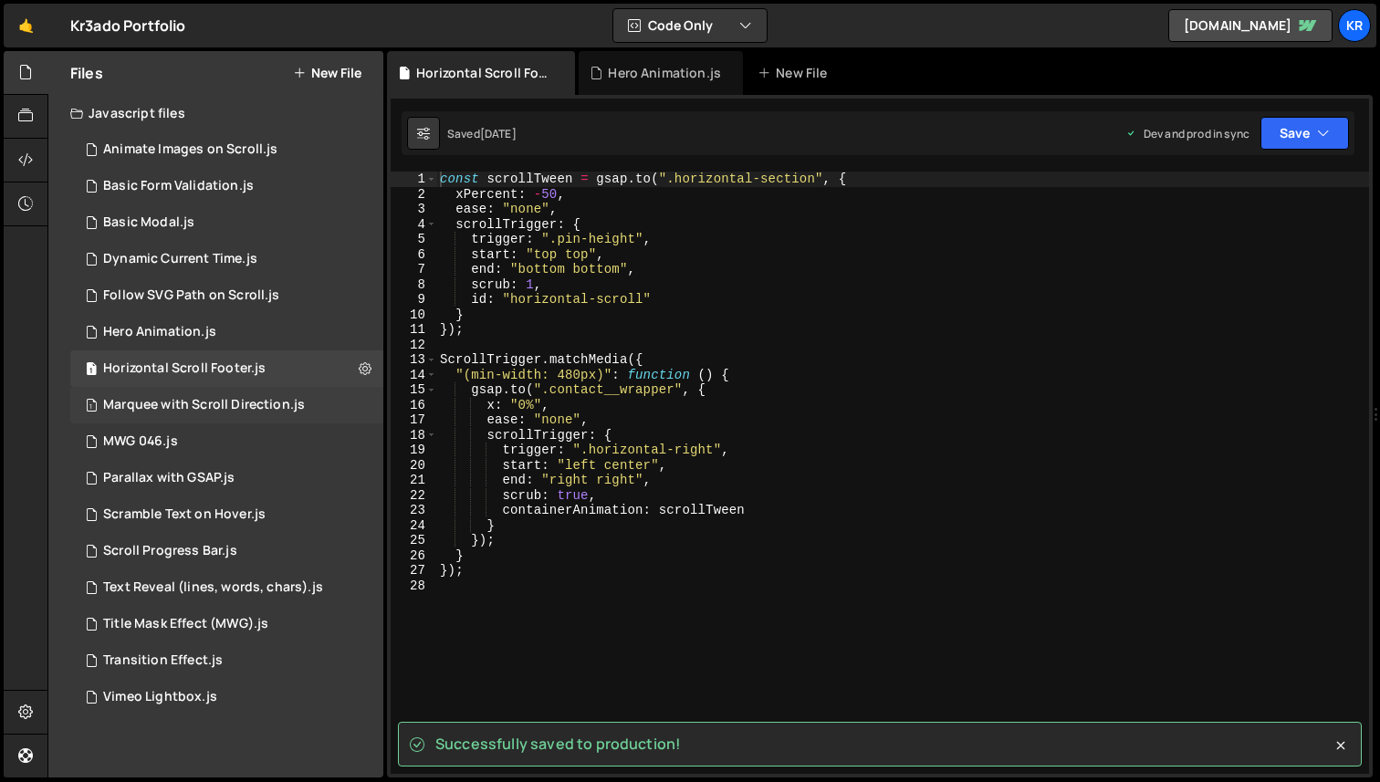
click at [192, 403] on div "Marquee with Scroll Direction.js" at bounding box center [204, 405] width 202 height 16
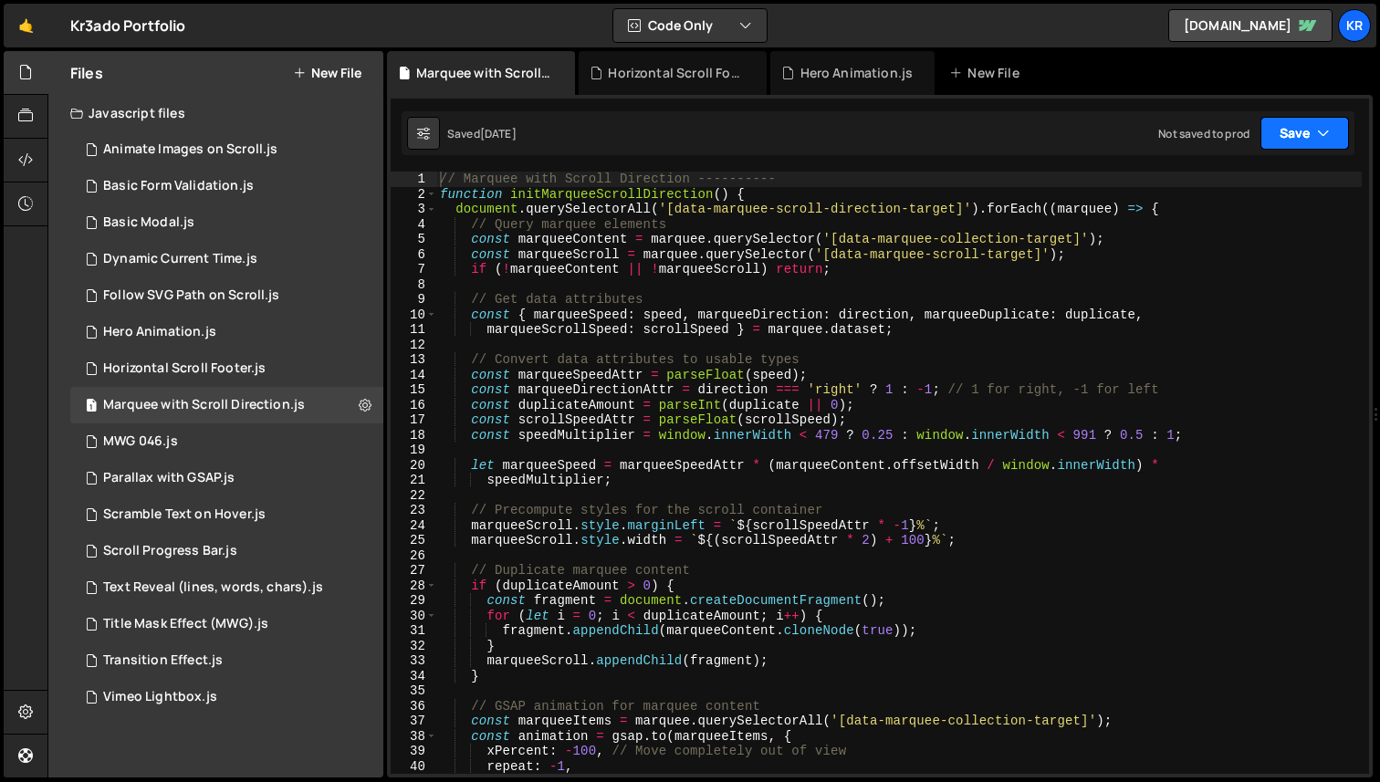
click at [1297, 142] on button "Save" at bounding box center [1304, 133] width 89 height 33
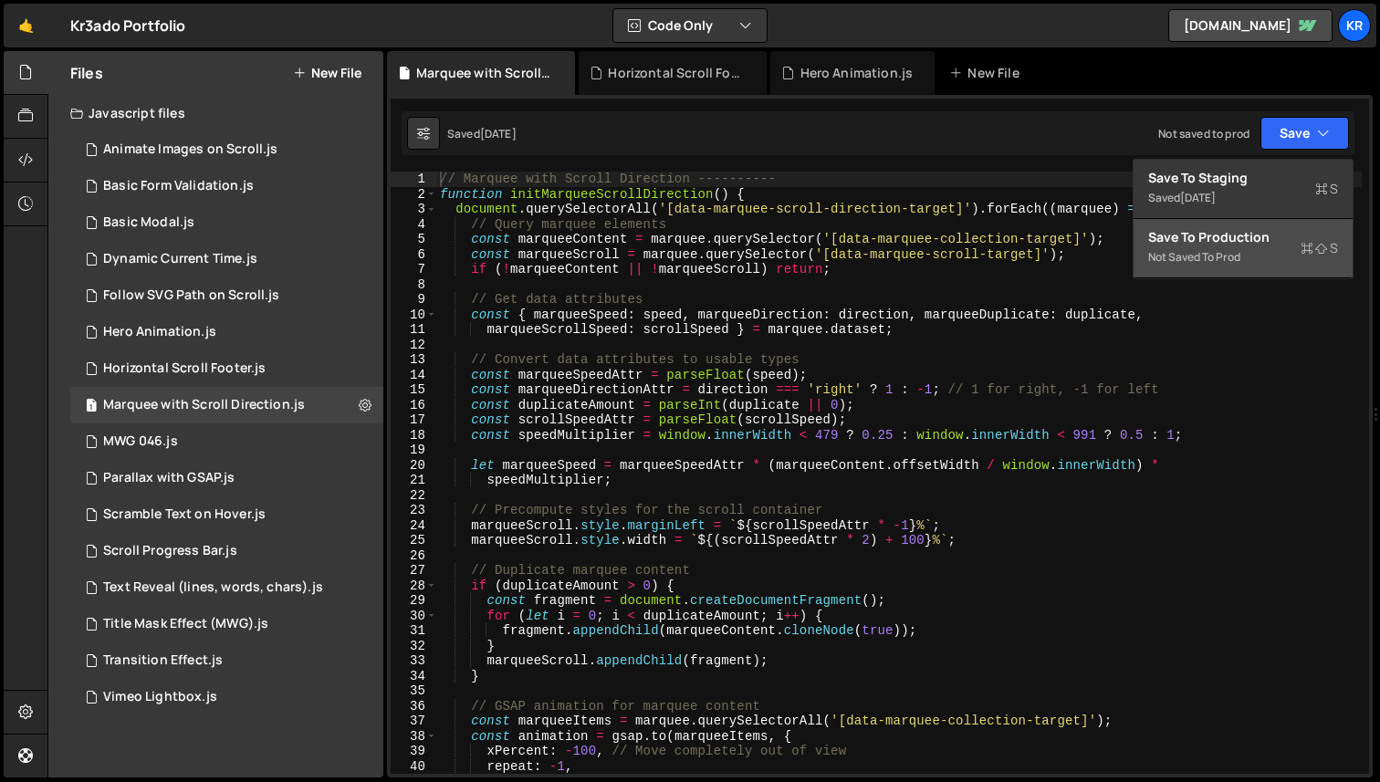
click at [1204, 250] on div "Not saved to prod" at bounding box center [1243, 257] width 190 height 22
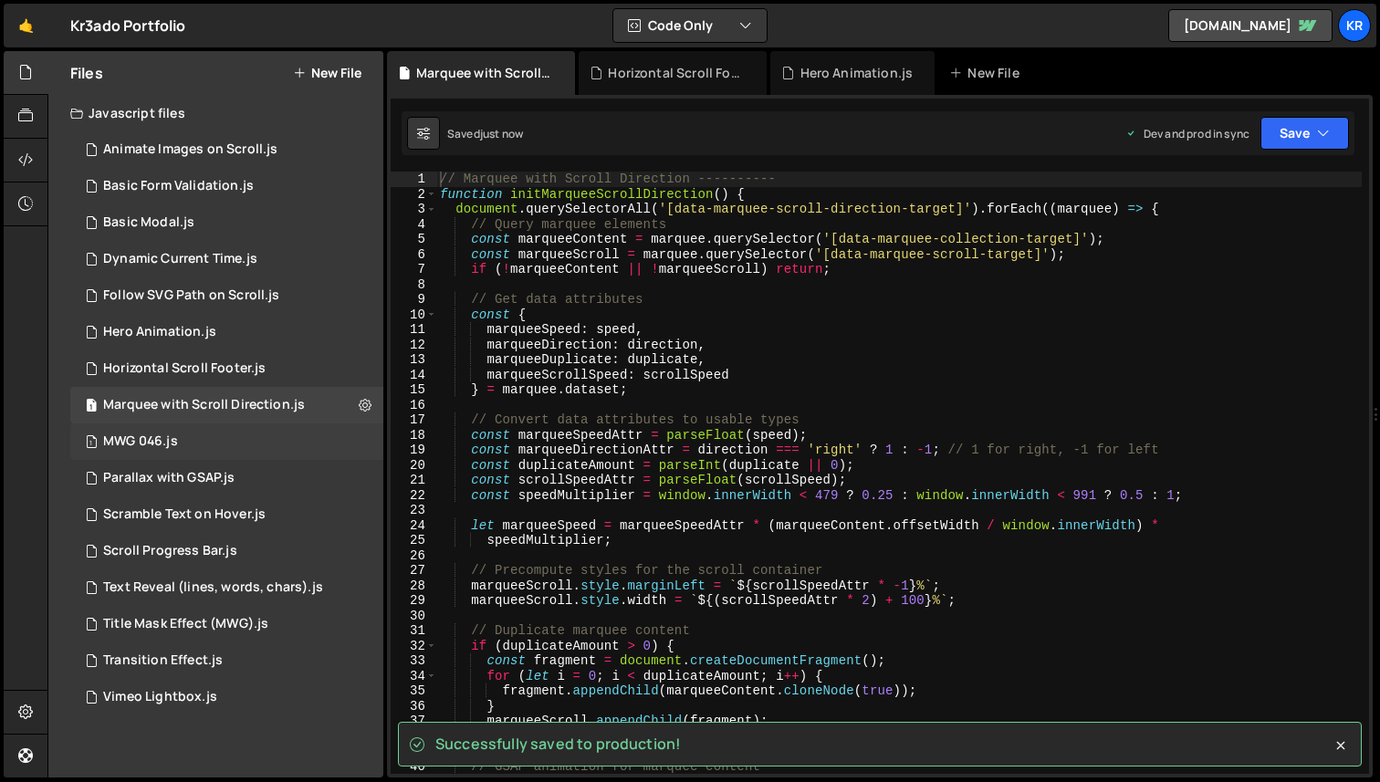
click at [168, 443] on div "MWG 046.js" at bounding box center [140, 441] width 75 height 16
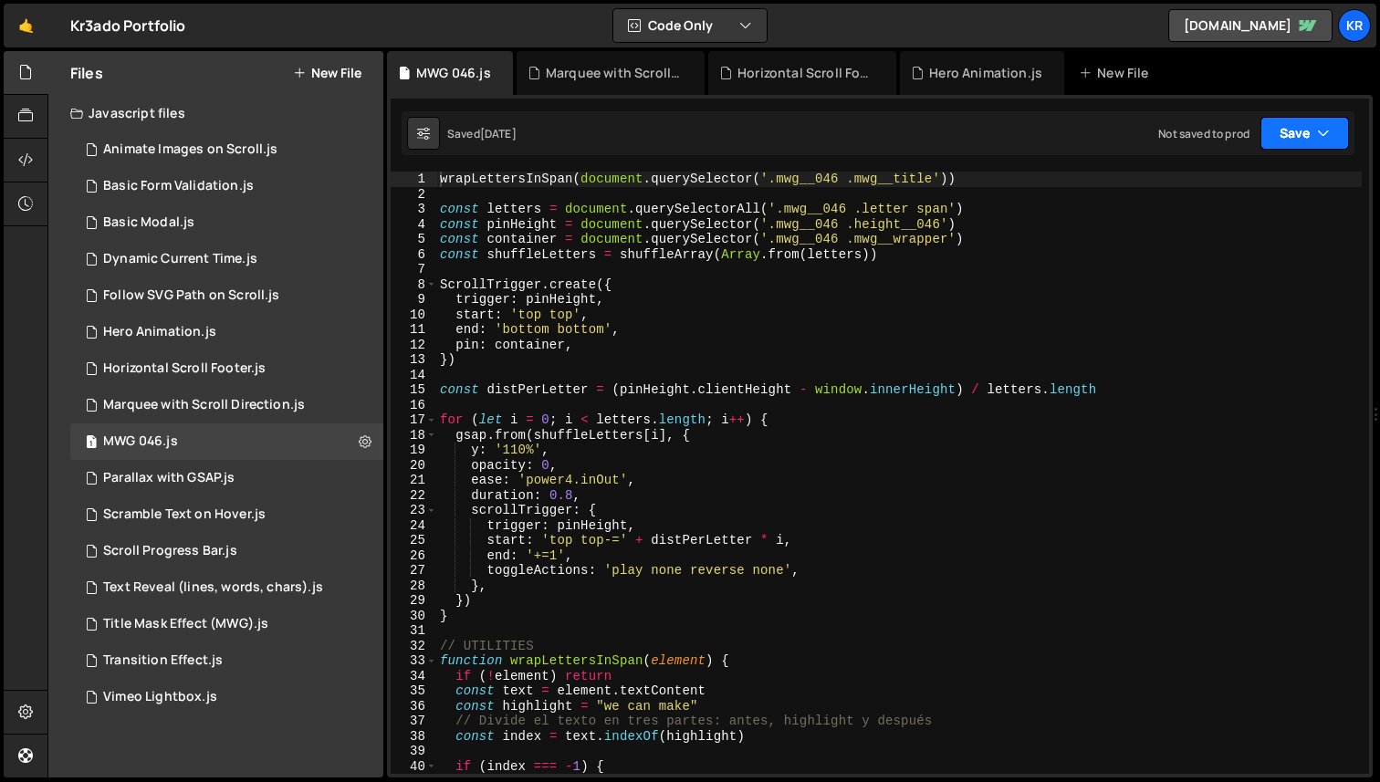
click at [1312, 144] on button "Save" at bounding box center [1304, 133] width 89 height 33
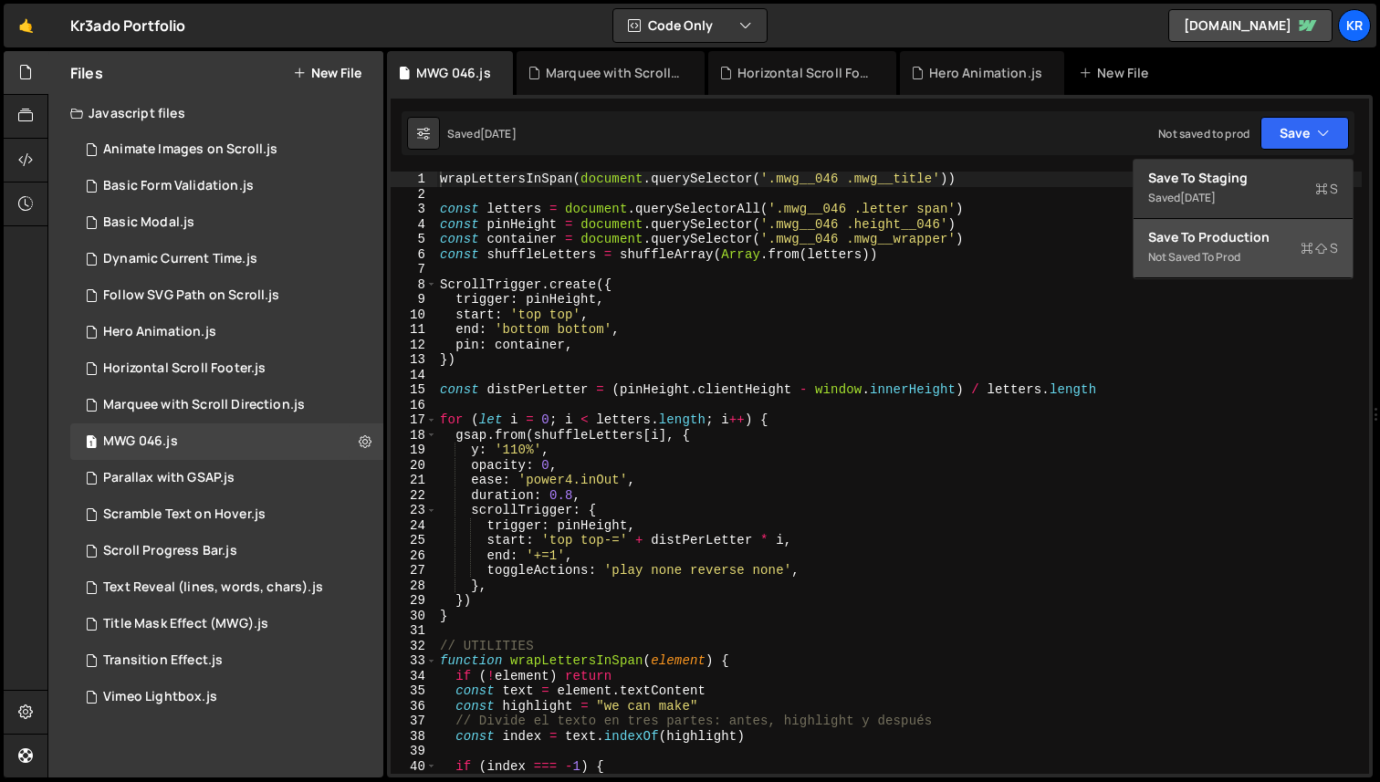
click at [1253, 247] on div "Not saved to prod" at bounding box center [1243, 257] width 190 height 22
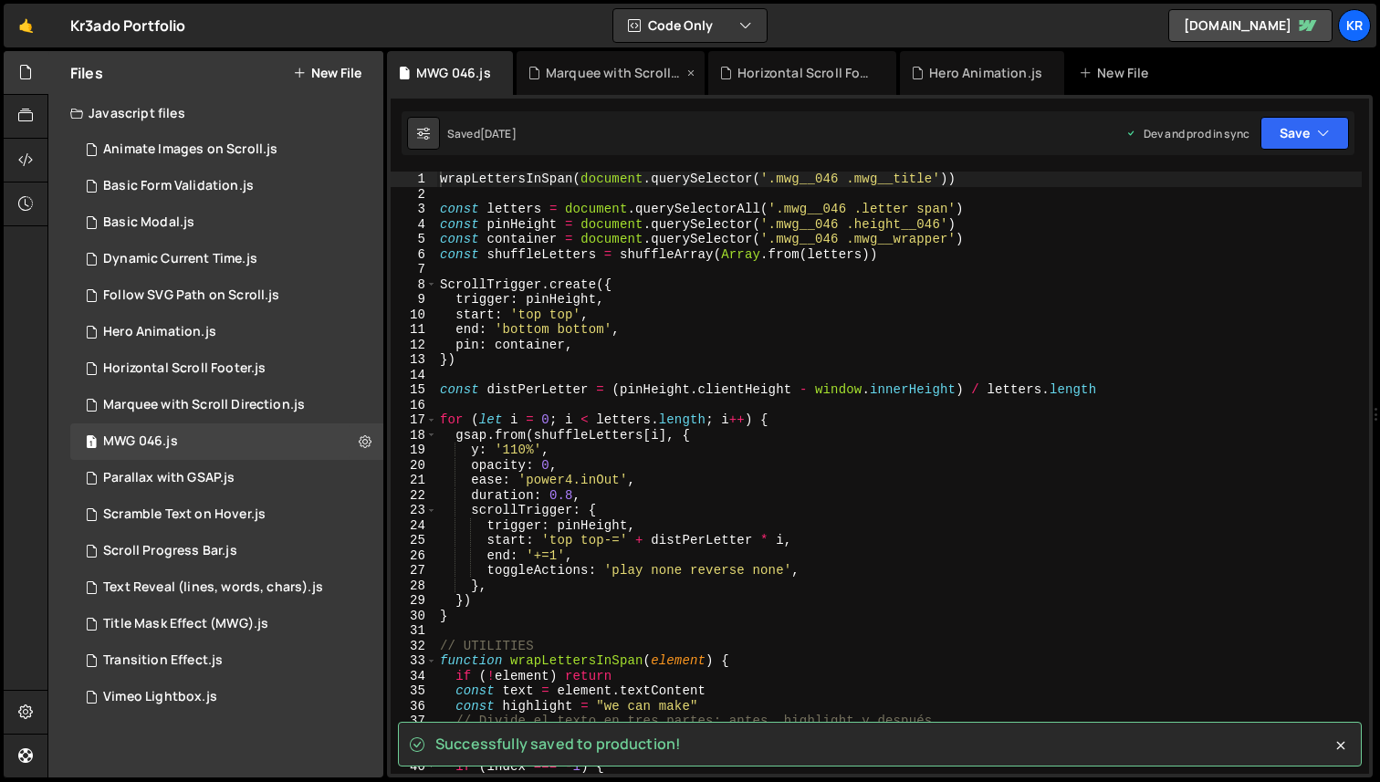
click at [693, 74] on icon at bounding box center [690, 73] width 13 height 18
click at [0, 0] on icon at bounding box center [0, 0] width 0 height 0
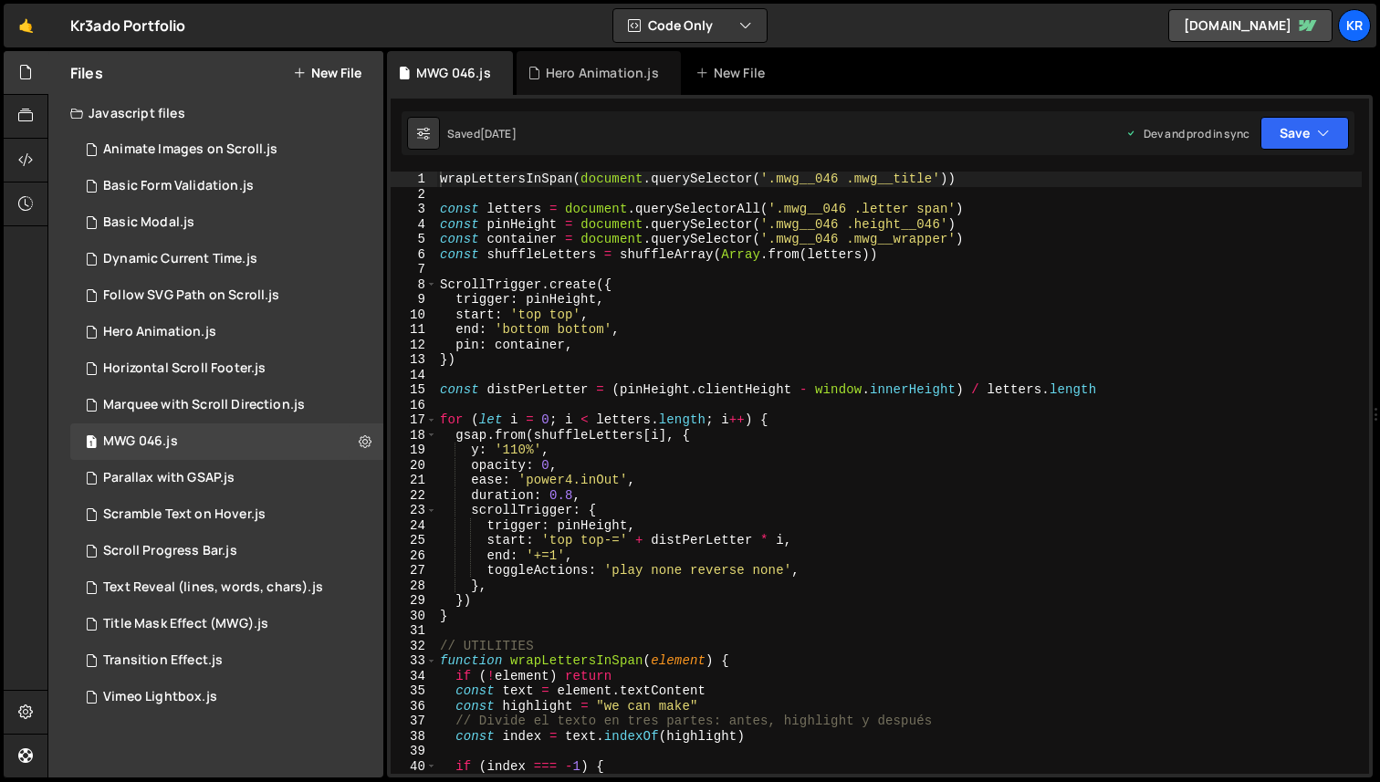
click at [695, 74] on icon at bounding box center [701, 73] width 13 height 18
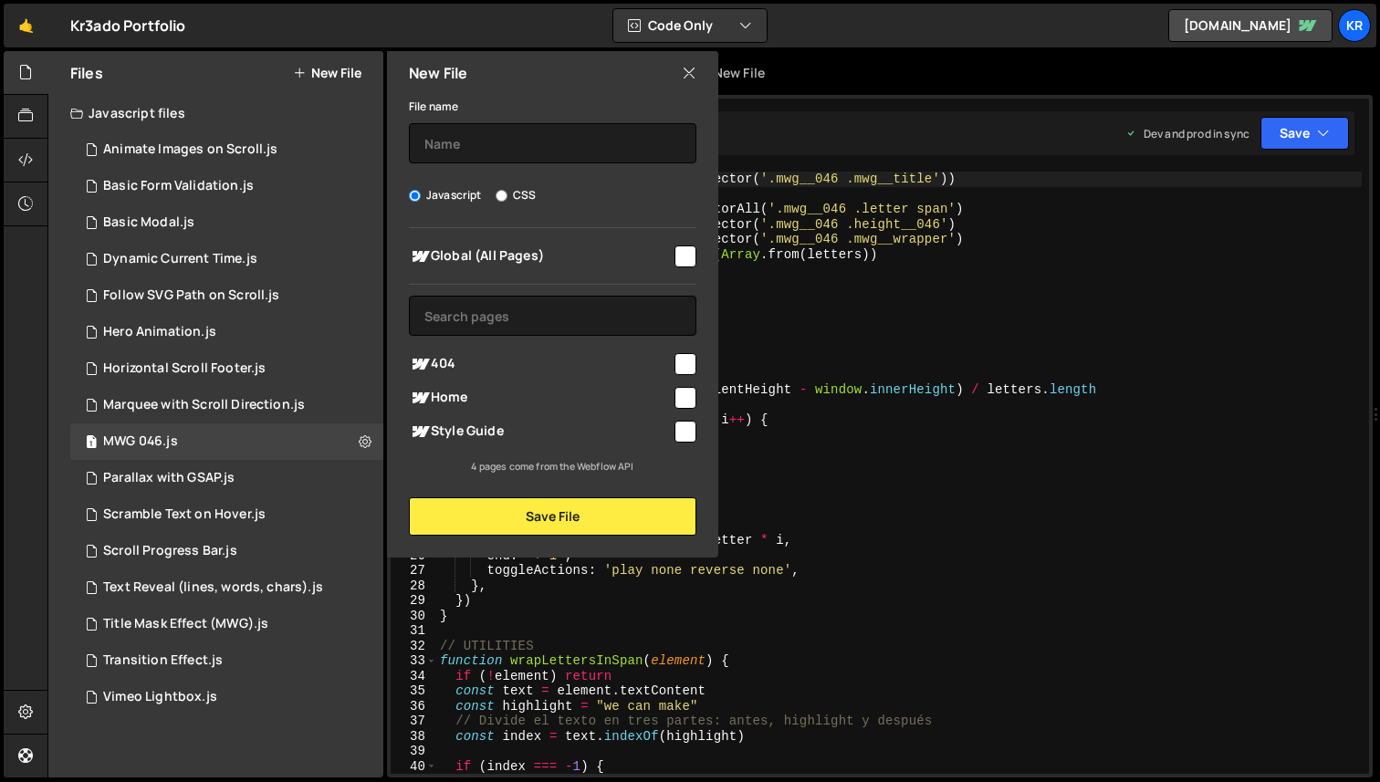
click at [693, 75] on icon at bounding box center [689, 73] width 15 height 20
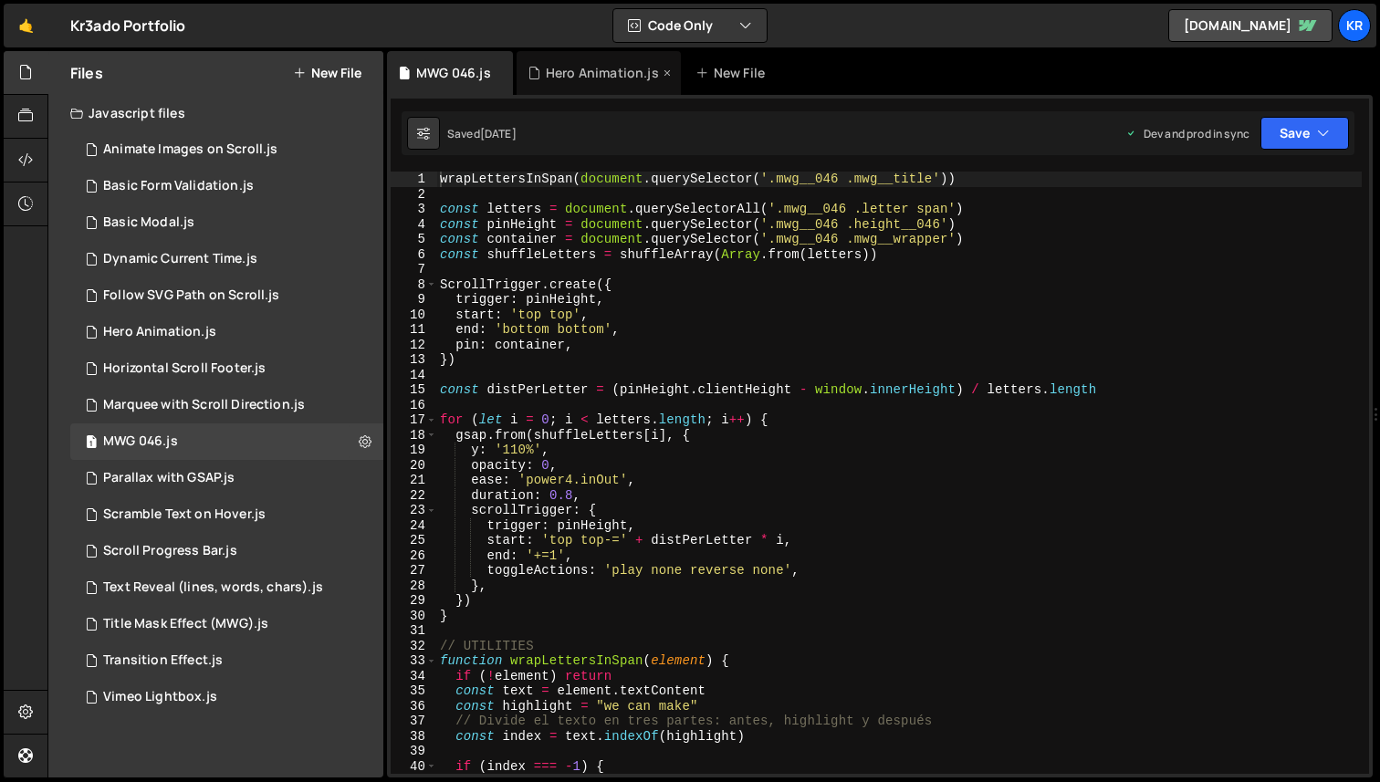
click at [664, 72] on icon at bounding box center [667, 73] width 13 height 18
click at [502, 72] on icon at bounding box center [499, 73] width 13 height 18
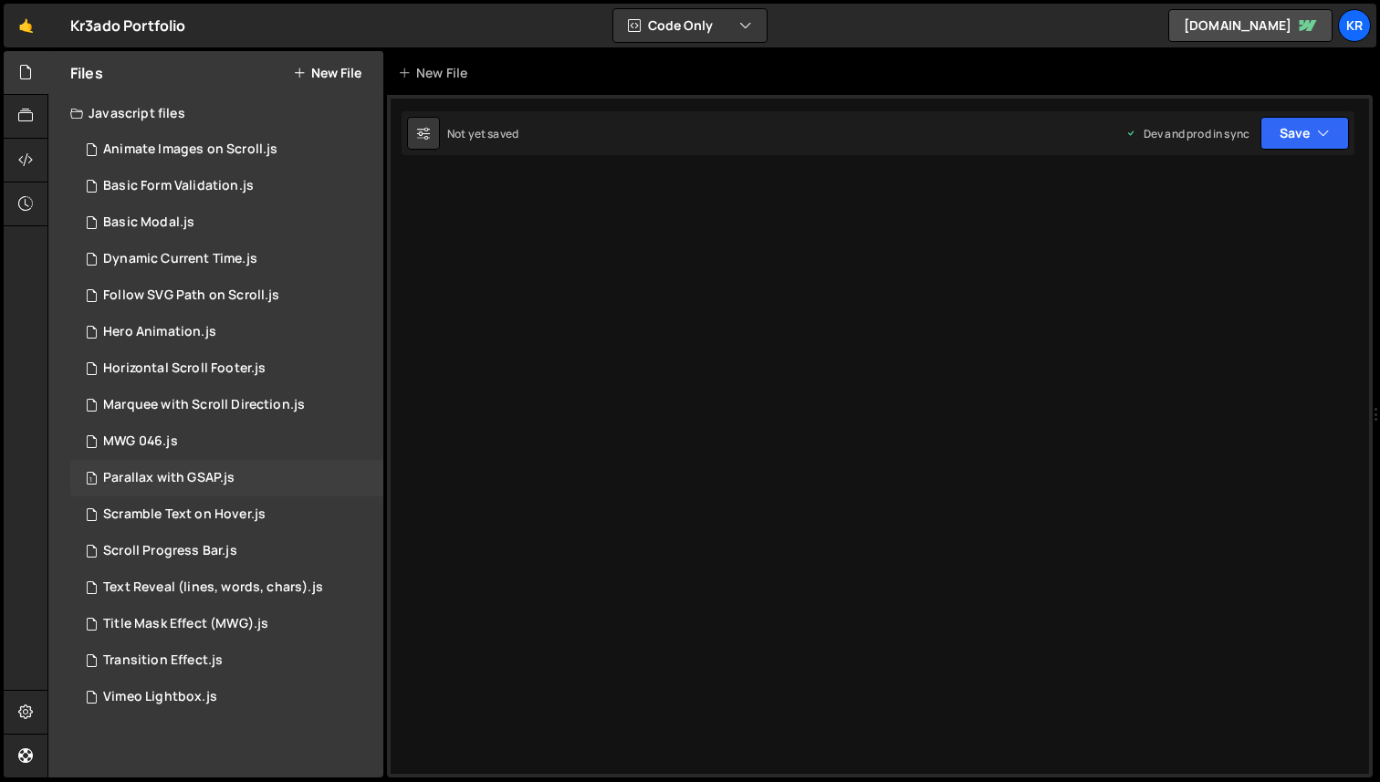
click at [236, 463] on div "1 Parallax with GSAP.js 0" at bounding box center [226, 478] width 313 height 36
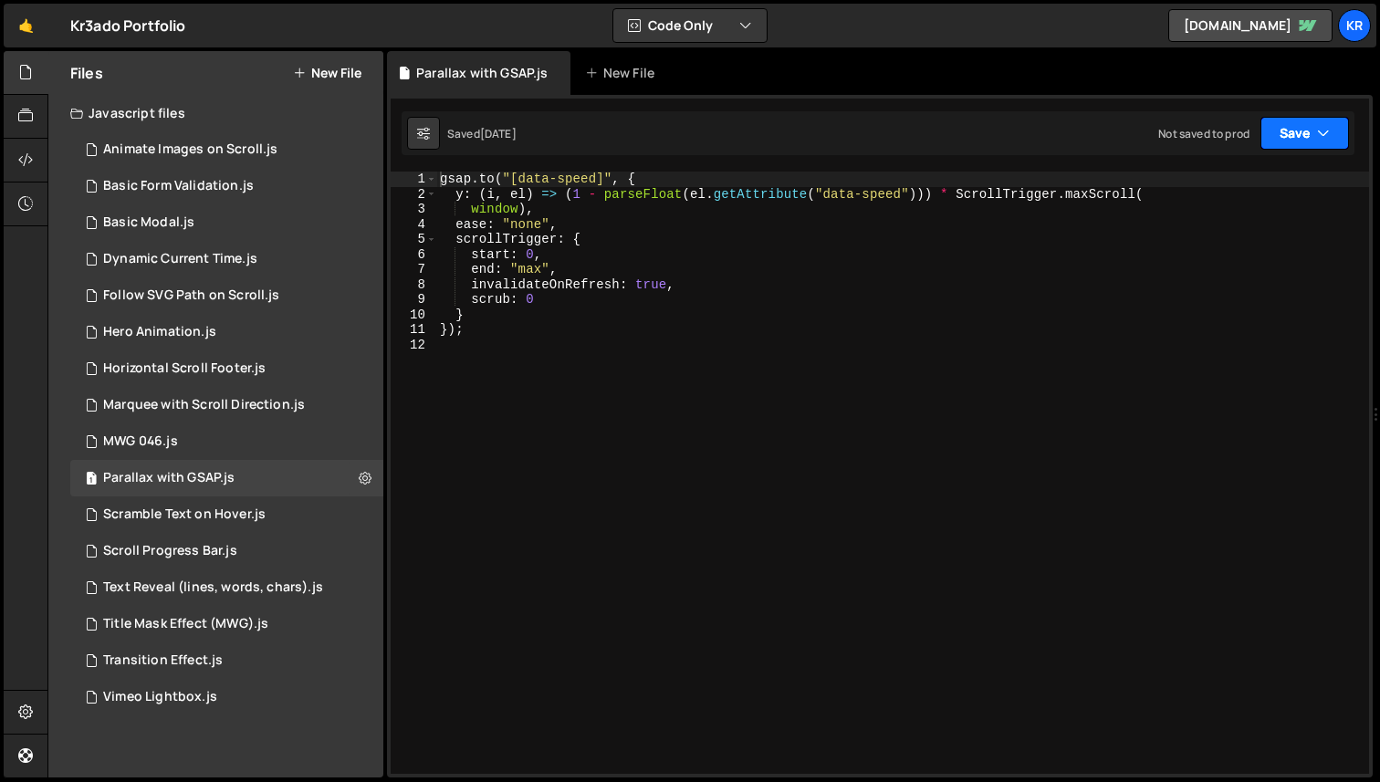
click at [1308, 140] on button "Save" at bounding box center [1304, 133] width 89 height 33
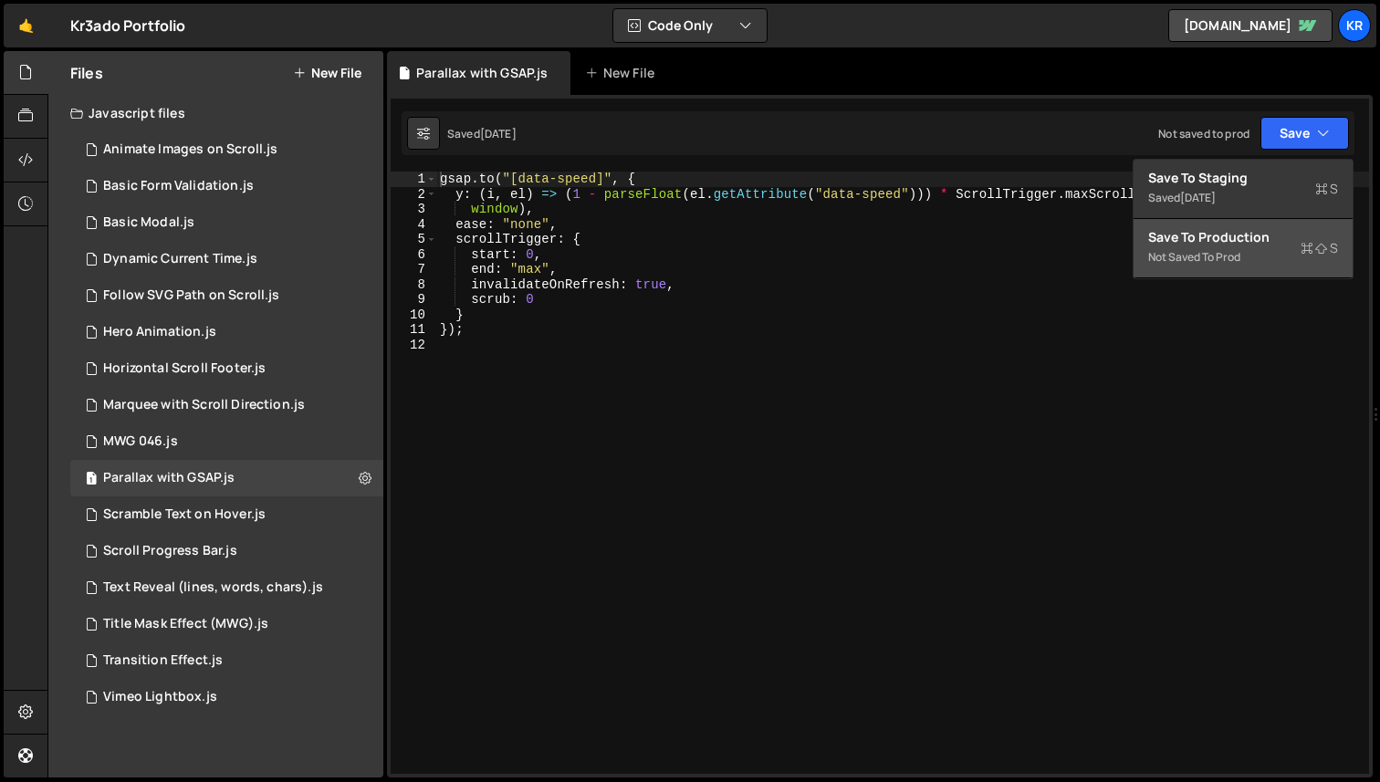
click at [1235, 235] on div "Save to Production S" at bounding box center [1243, 237] width 190 height 18
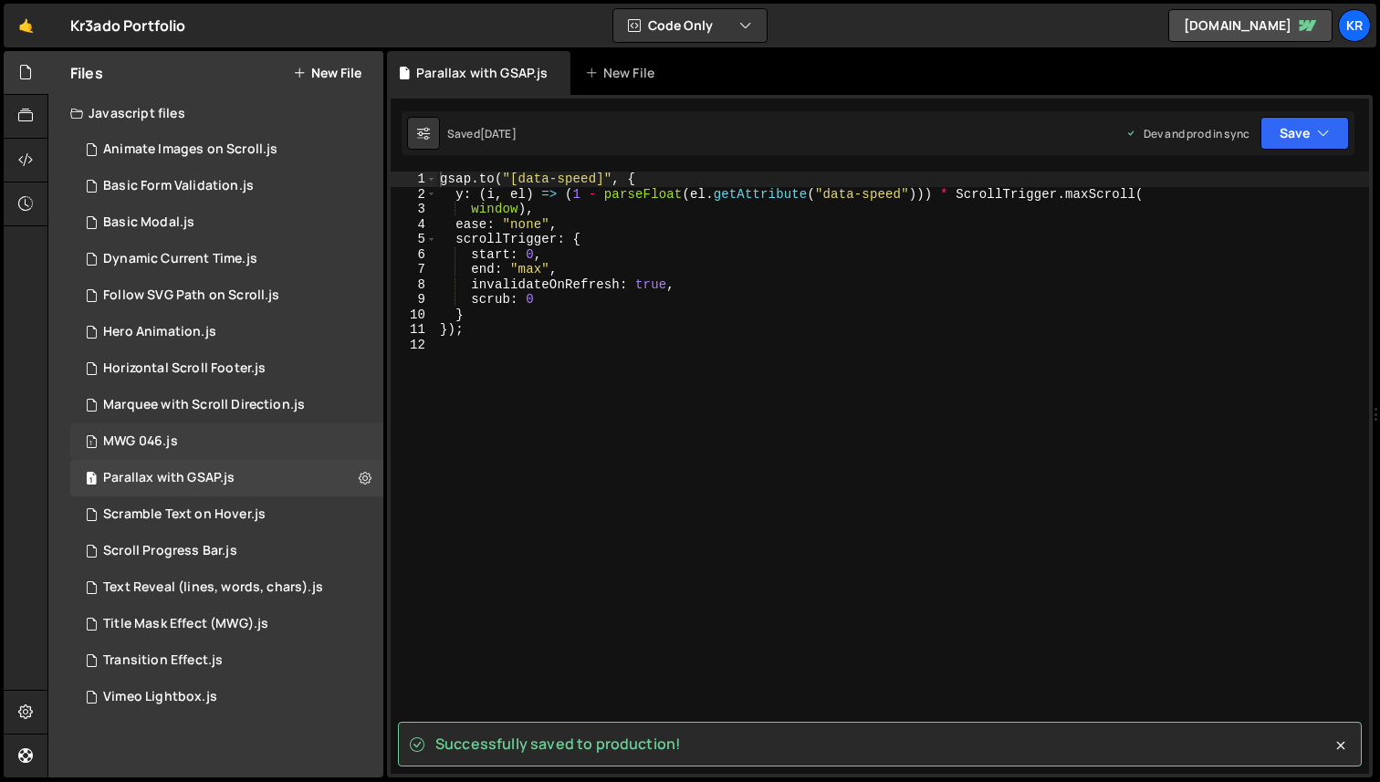
click at [199, 434] on div "1 MWG 046.js 0" at bounding box center [226, 441] width 313 height 36
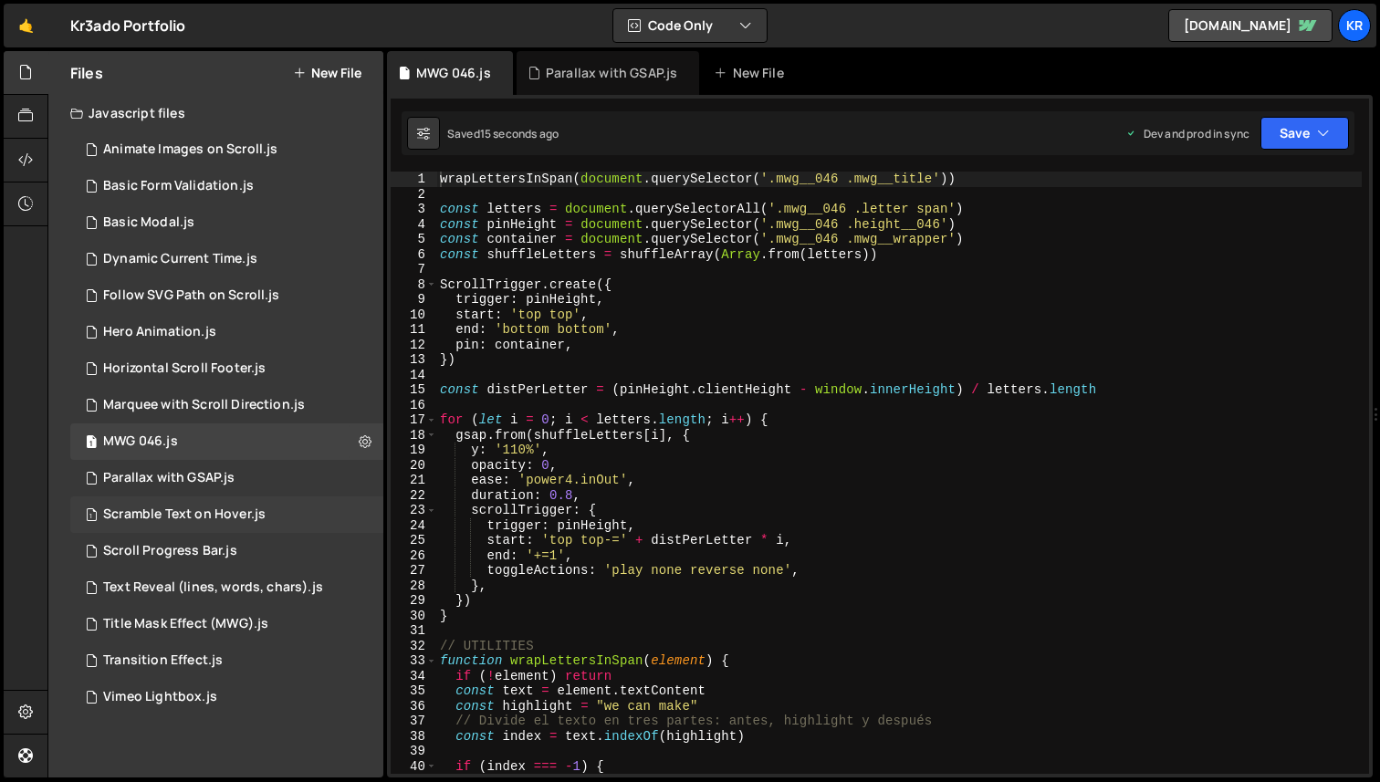
click at [155, 508] on div "Scramble Text on Hover.js" at bounding box center [184, 514] width 162 height 16
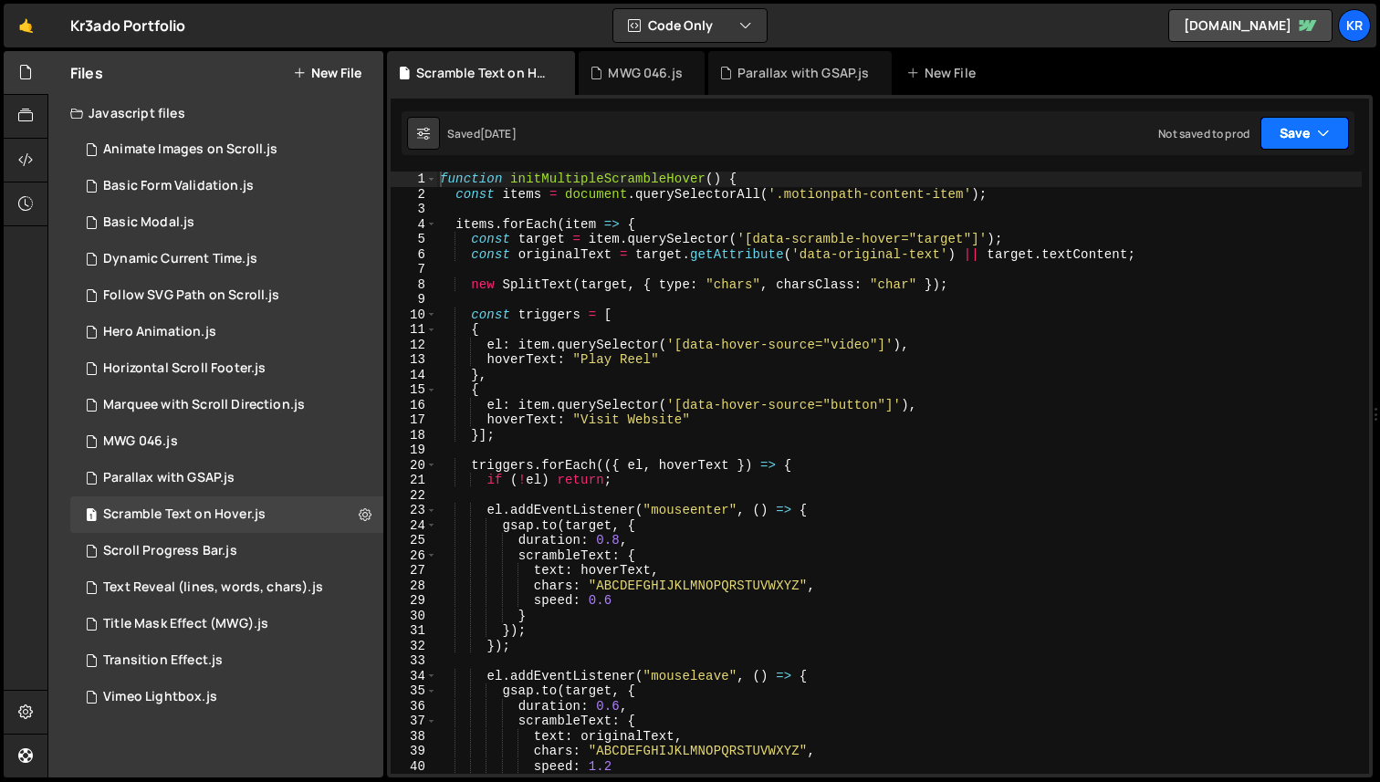
click at [1320, 144] on button "Save" at bounding box center [1304, 133] width 89 height 33
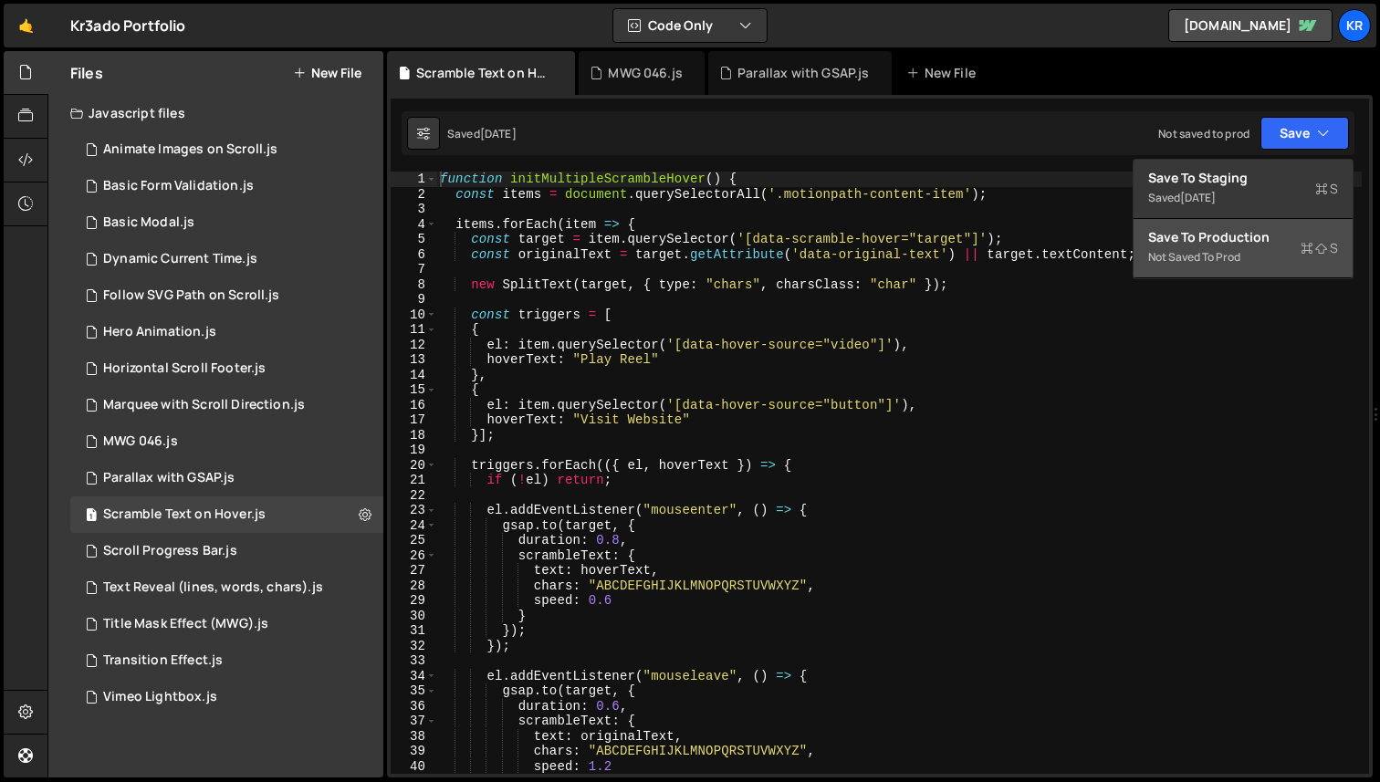
click at [1213, 258] on div "Not saved to prod" at bounding box center [1243, 257] width 190 height 22
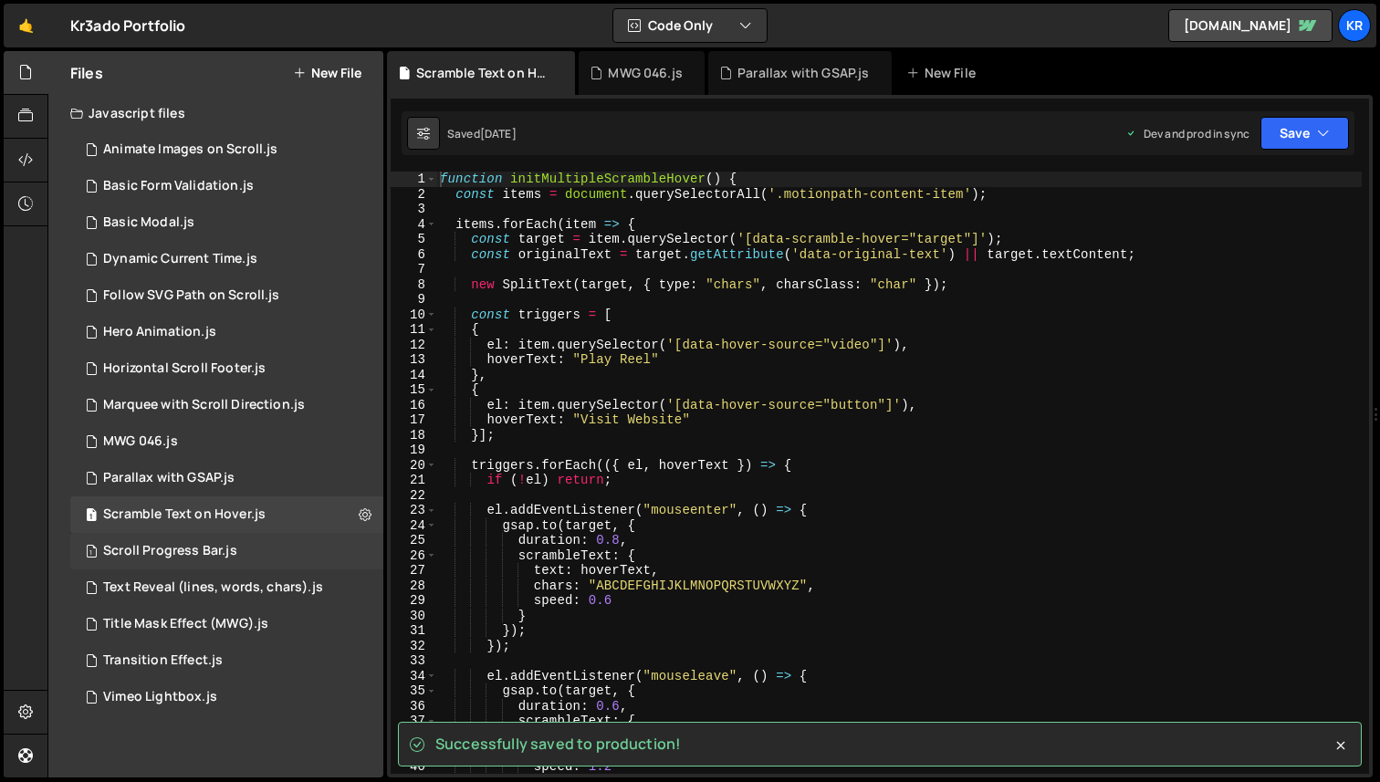
click at [152, 552] on div "Scroll Progress Bar.js" at bounding box center [170, 551] width 134 height 16
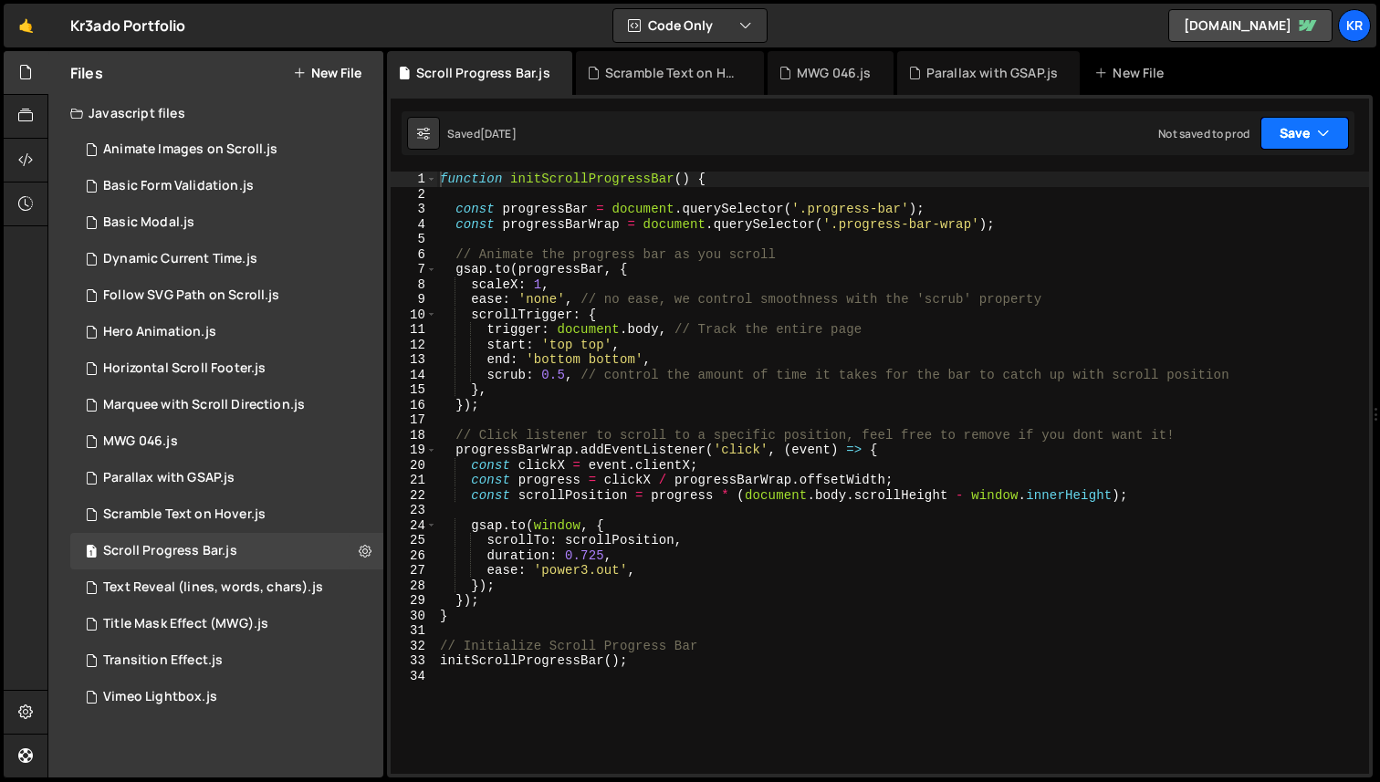
click at [1295, 140] on button "Save" at bounding box center [1304, 133] width 89 height 33
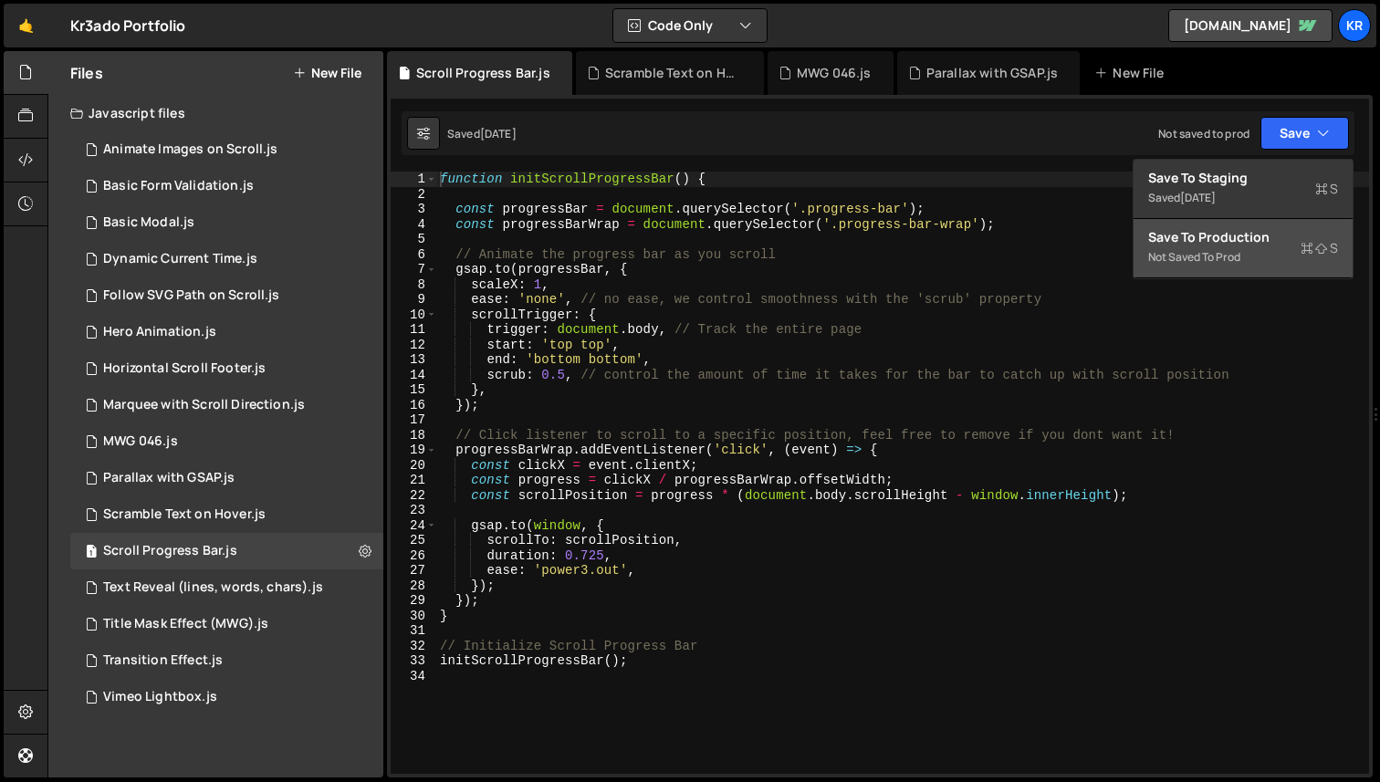
click at [1217, 250] on div "Not saved to prod" at bounding box center [1243, 257] width 190 height 22
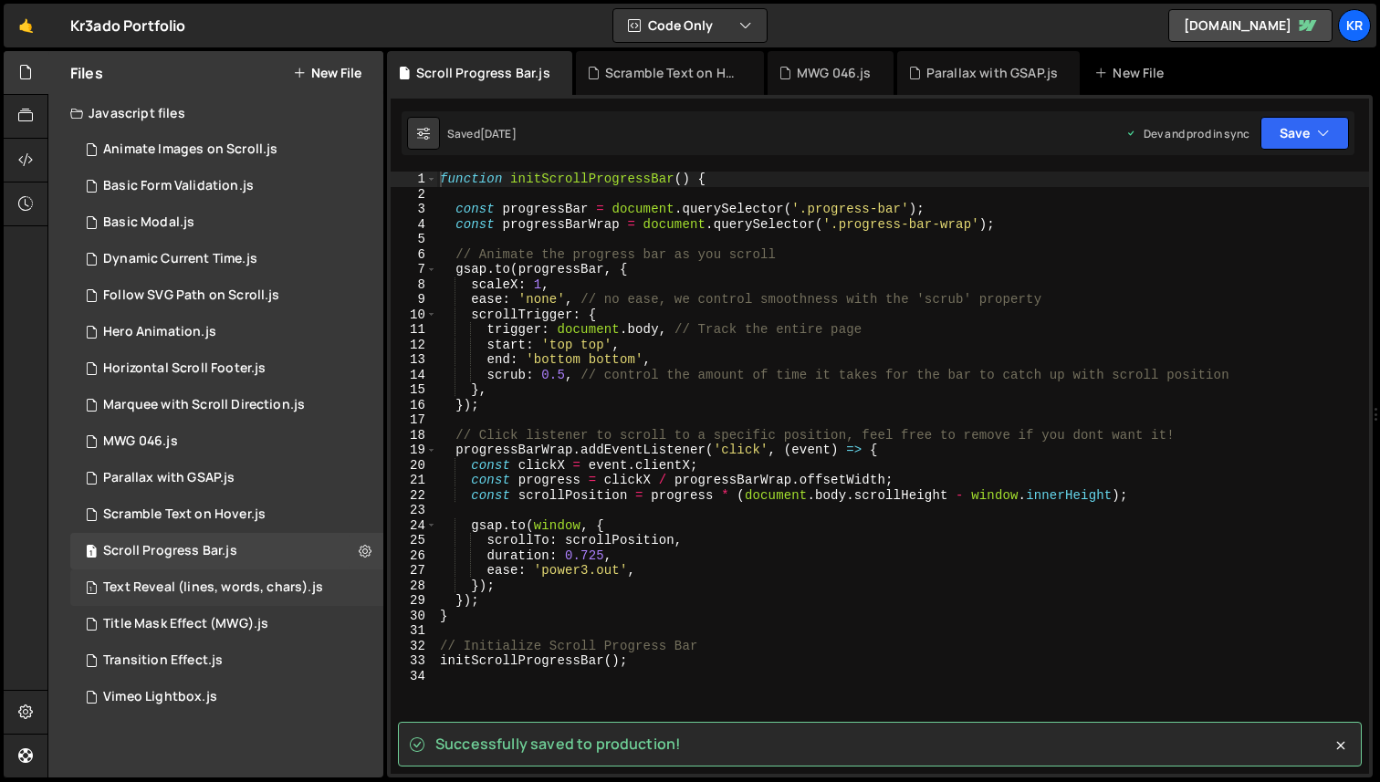
click at [151, 582] on div "Text Reveal (lines, words, chars).js" at bounding box center [213, 587] width 220 height 16
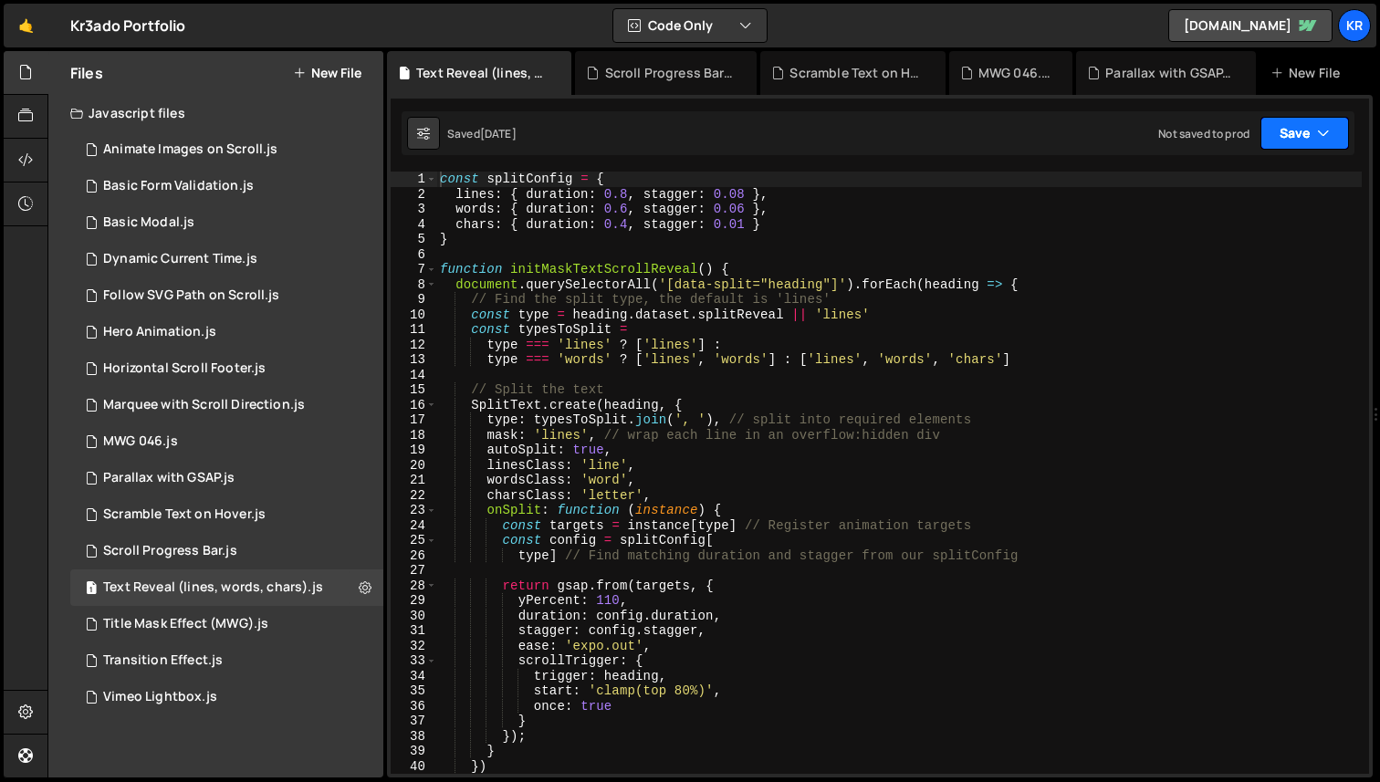
click at [1318, 142] on button "Save" at bounding box center [1304, 133] width 89 height 33
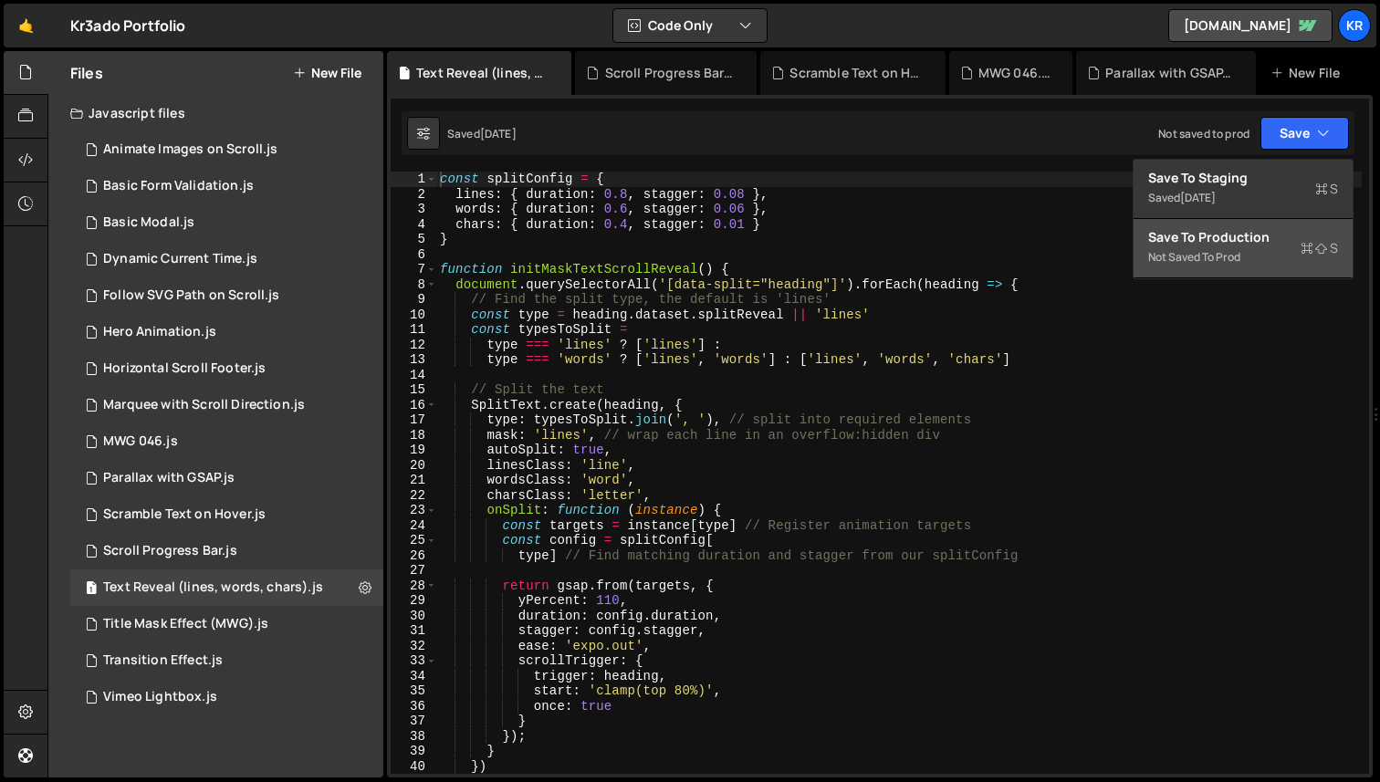
click at [1226, 235] on div "Save to Production S" at bounding box center [1243, 237] width 190 height 18
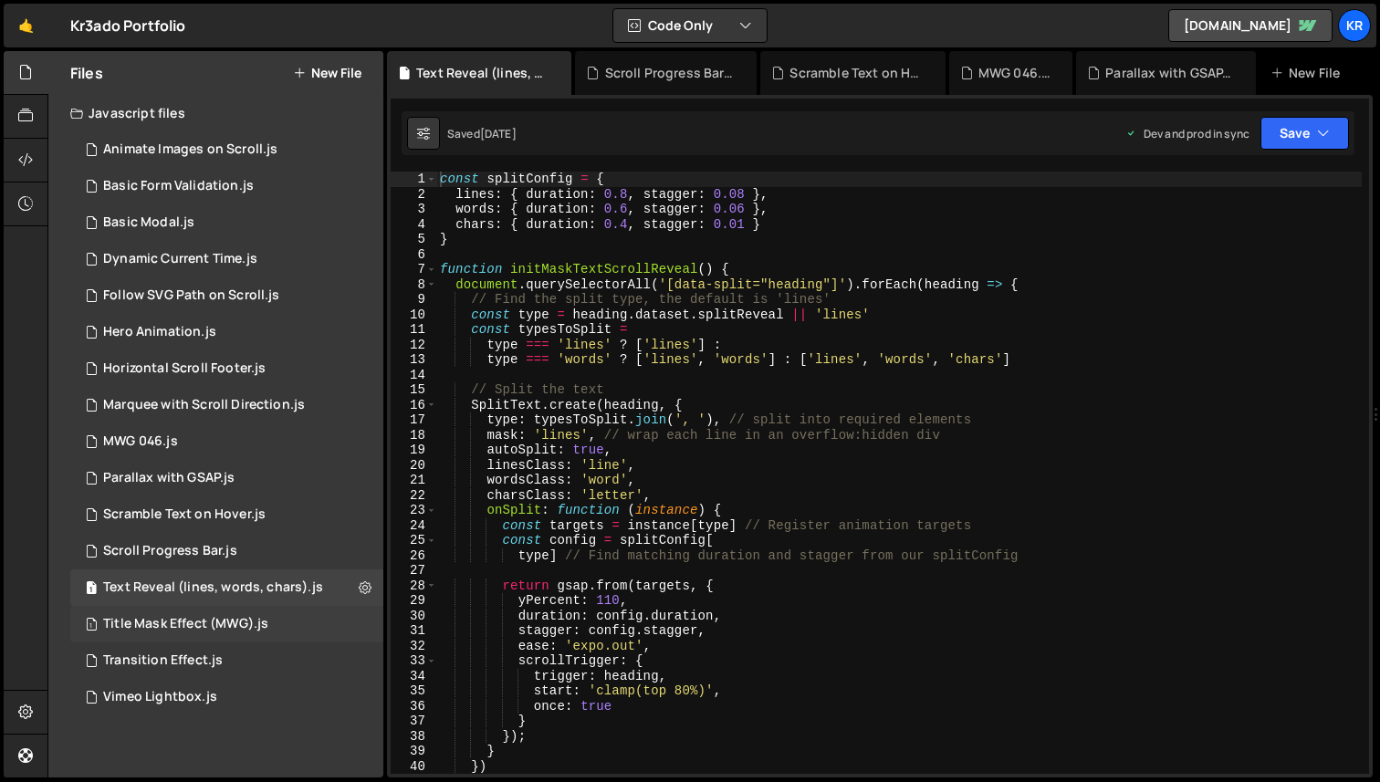
click at [176, 619] on div "Title Mask Effect (MWG).js" at bounding box center [185, 624] width 165 height 16
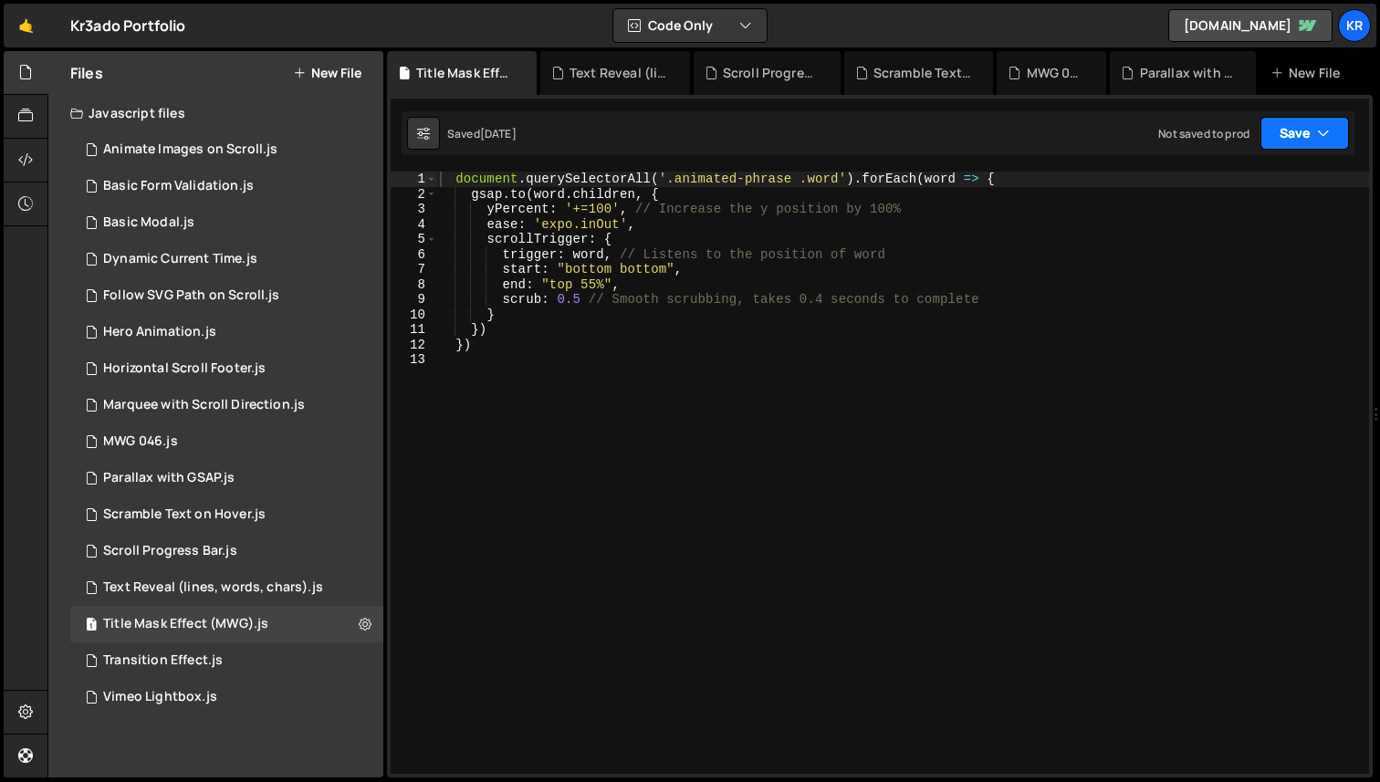
click at [1299, 145] on button "Save" at bounding box center [1304, 133] width 89 height 33
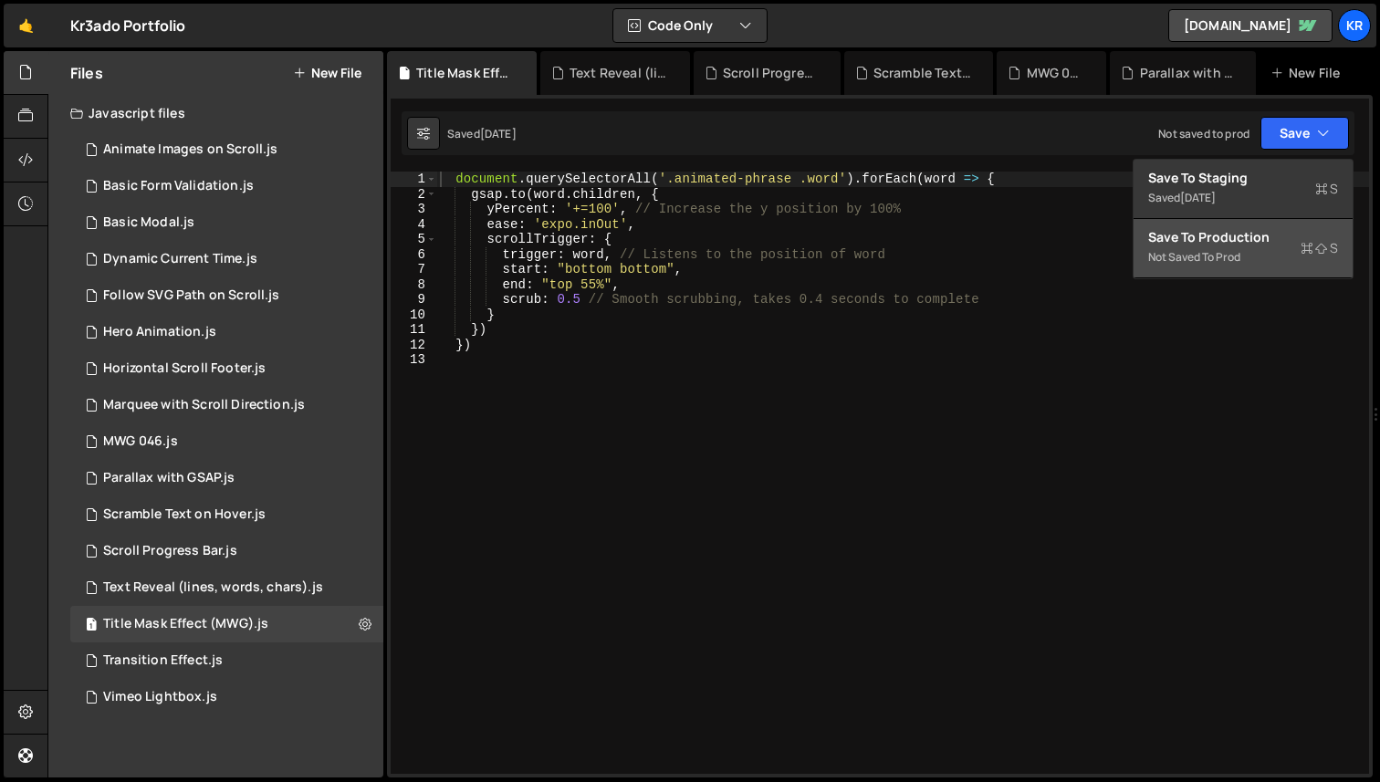
click at [1222, 243] on div "Save to Production S" at bounding box center [1243, 237] width 190 height 18
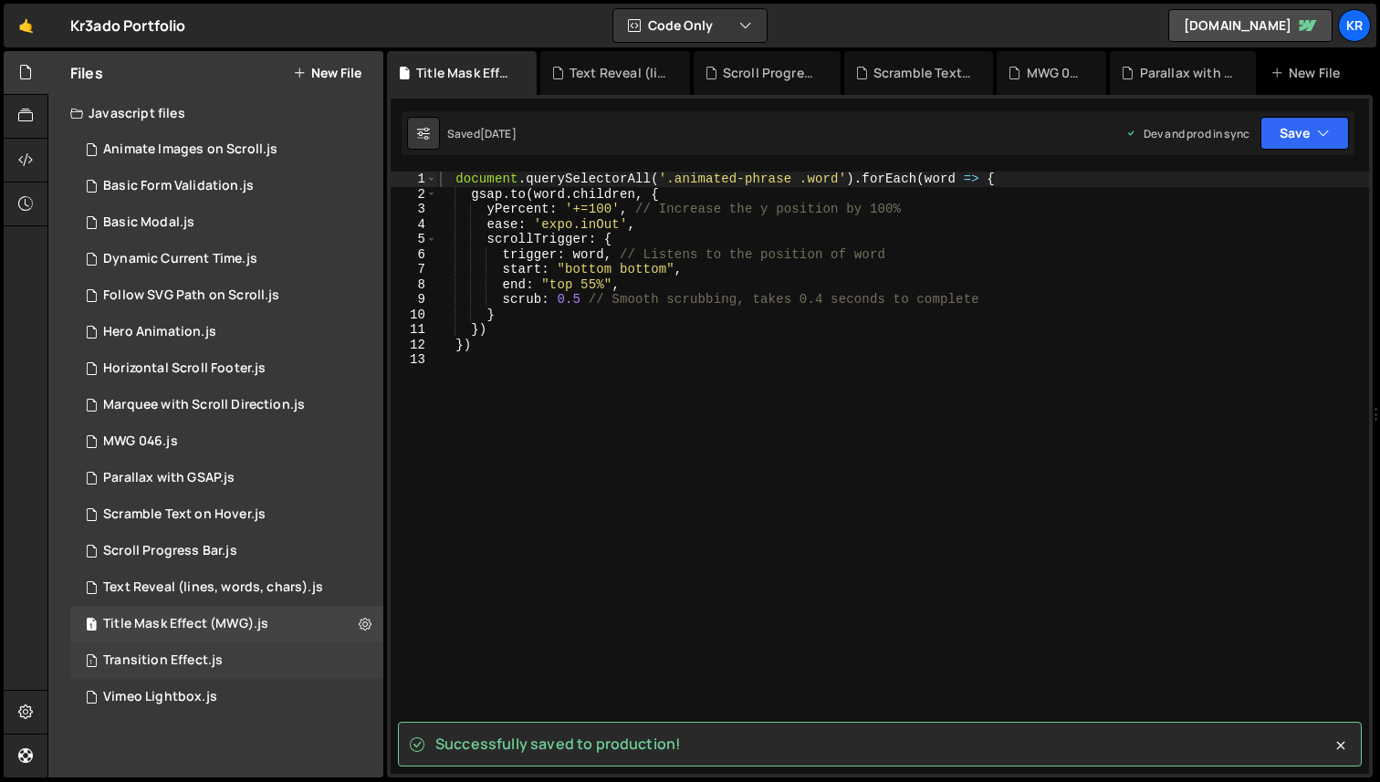
click at [151, 653] on div "Transition Effect.js" at bounding box center [163, 660] width 120 height 16
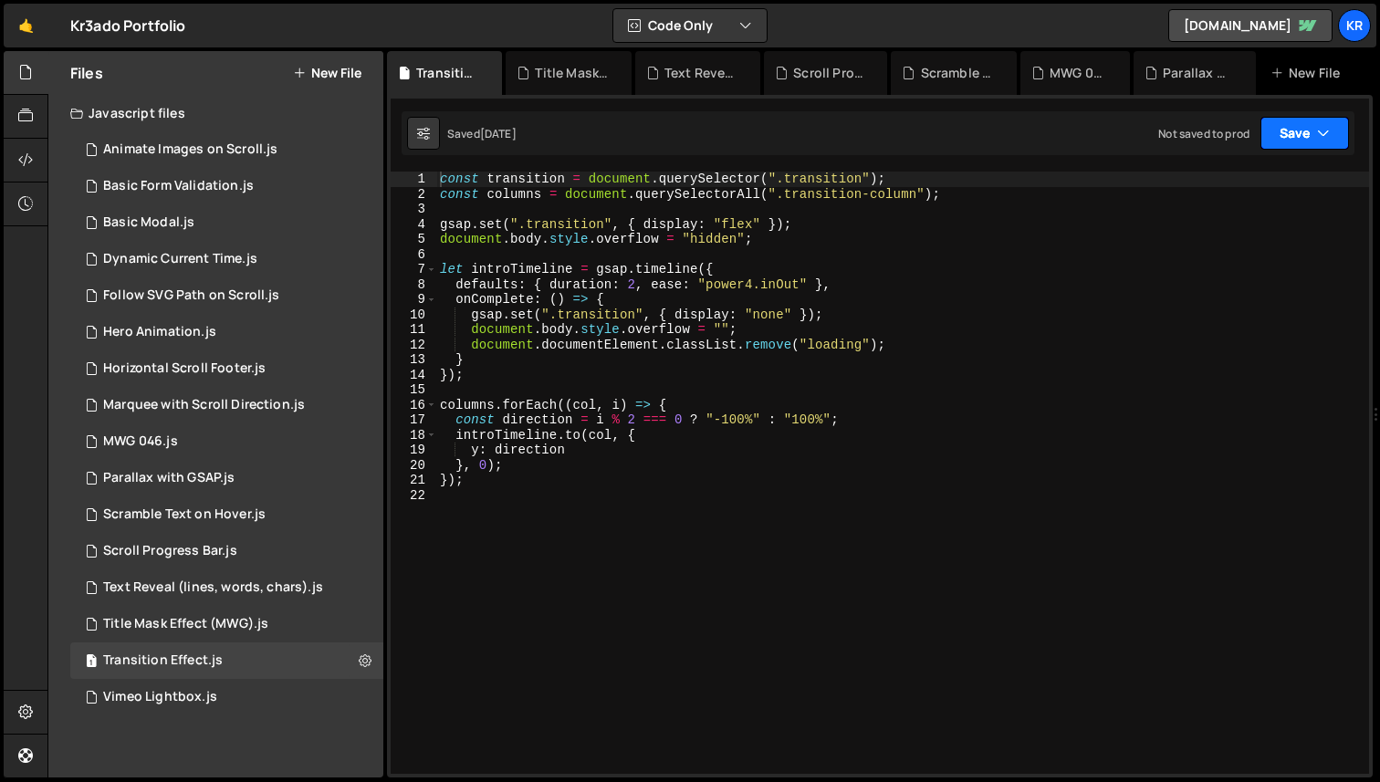
click at [1309, 142] on button "Save" at bounding box center [1304, 133] width 89 height 33
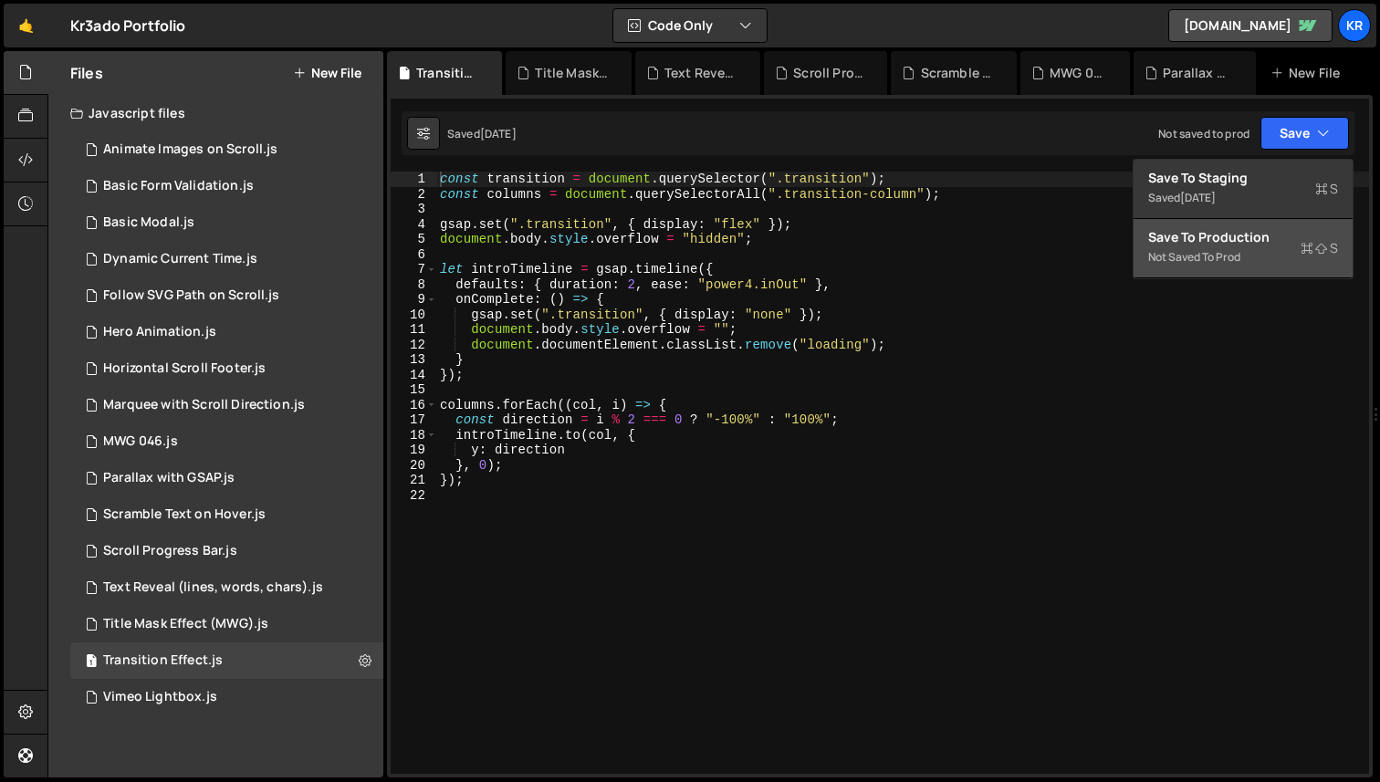
click at [1222, 247] on div "Not saved to prod" at bounding box center [1243, 257] width 190 height 22
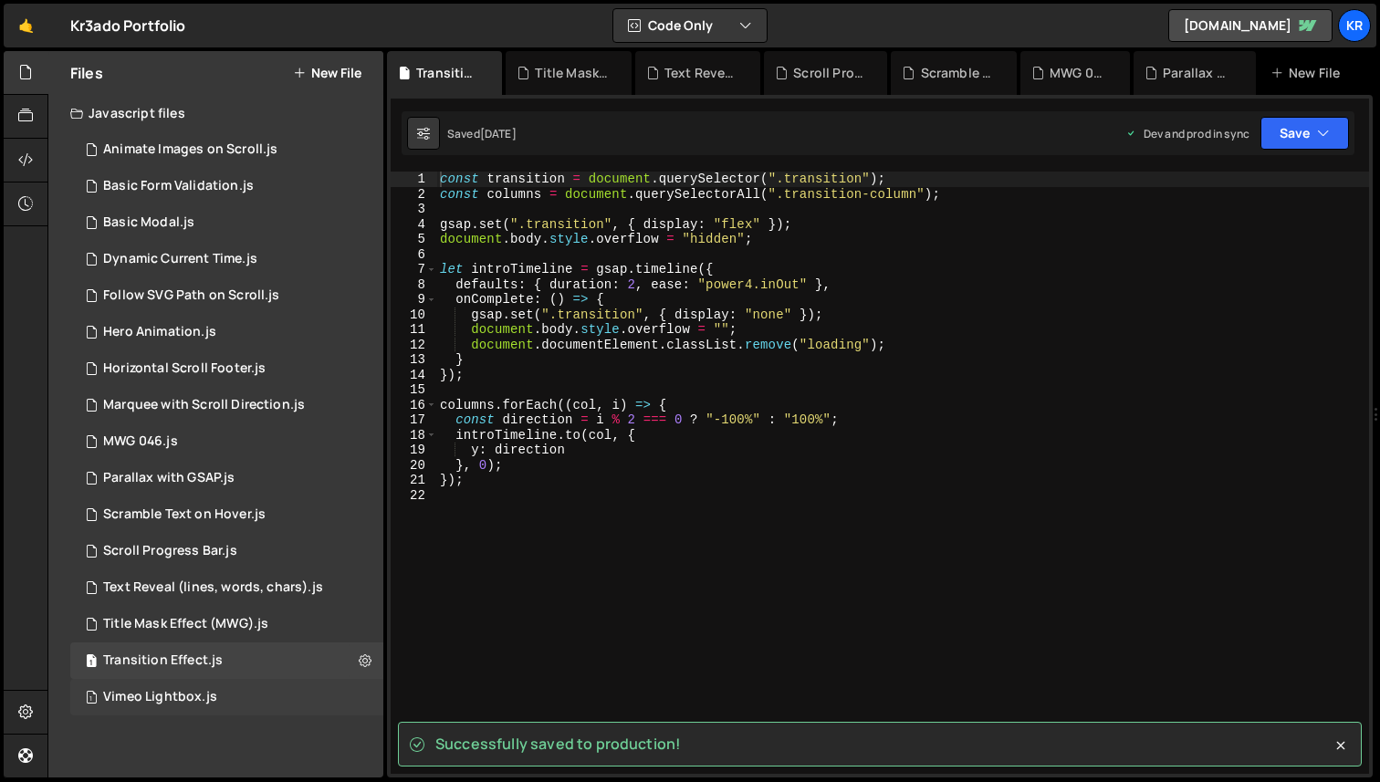
click at [188, 695] on div "Vimeo Lightbox.js" at bounding box center [160, 697] width 114 height 16
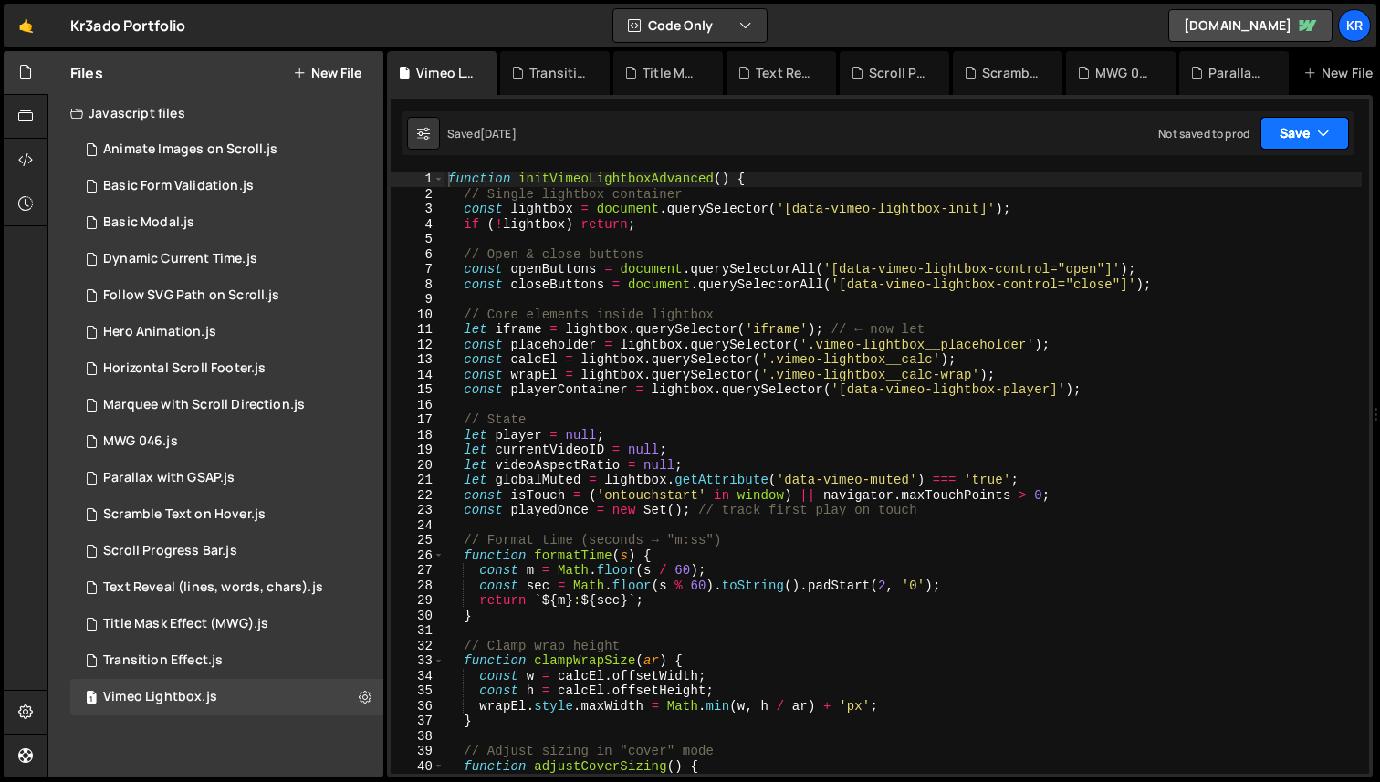
click at [1304, 134] on button "Save" at bounding box center [1304, 133] width 89 height 33
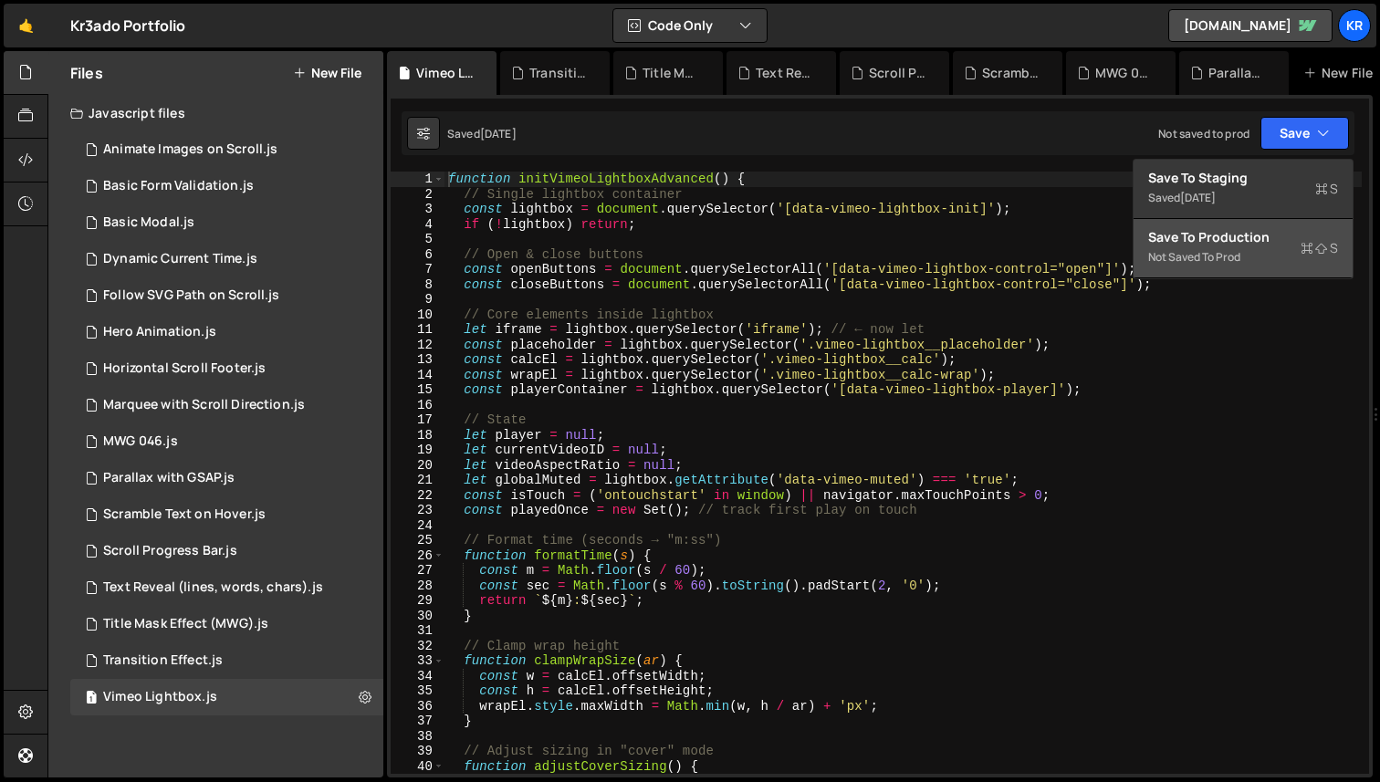
click at [1238, 232] on div "Save to Production S" at bounding box center [1243, 237] width 190 height 18
